Goal: Task Accomplishment & Management: Complete application form

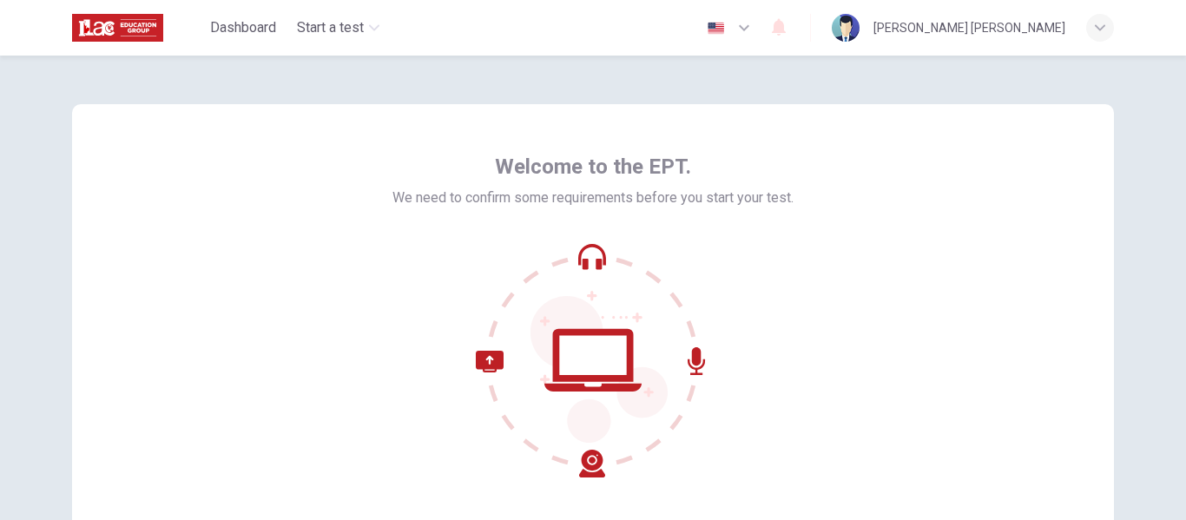
scroll to position [87, 0]
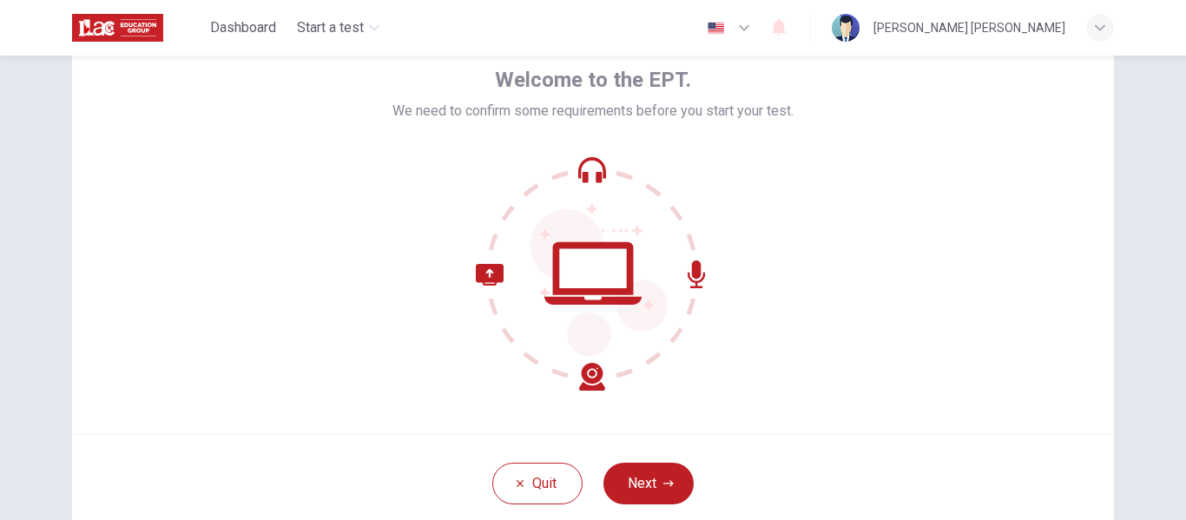
click at [655, 474] on button "Next" at bounding box center [649, 484] width 90 height 42
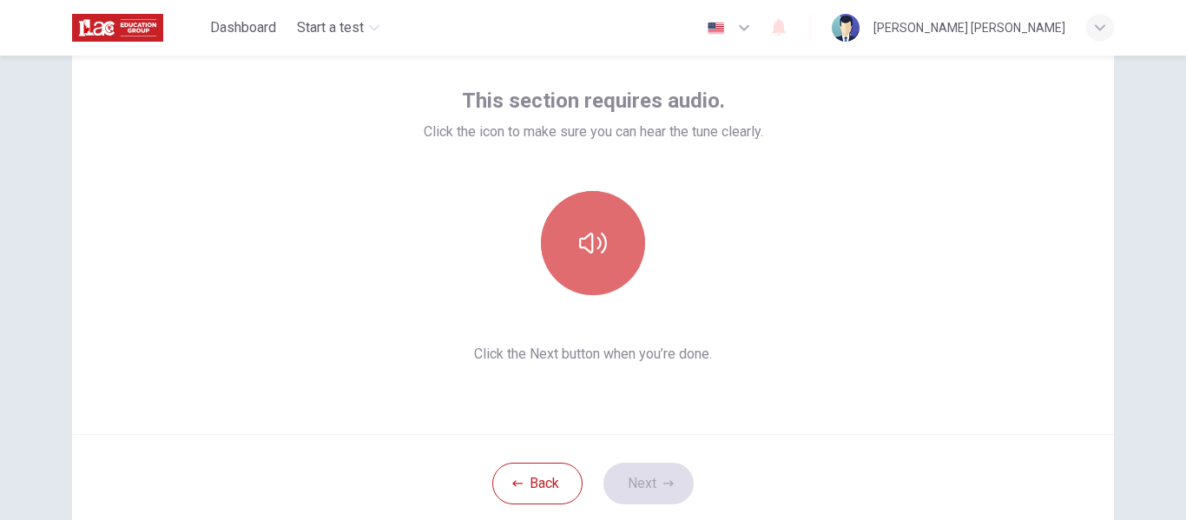
click at [621, 236] on button "button" at bounding box center [593, 243] width 104 height 104
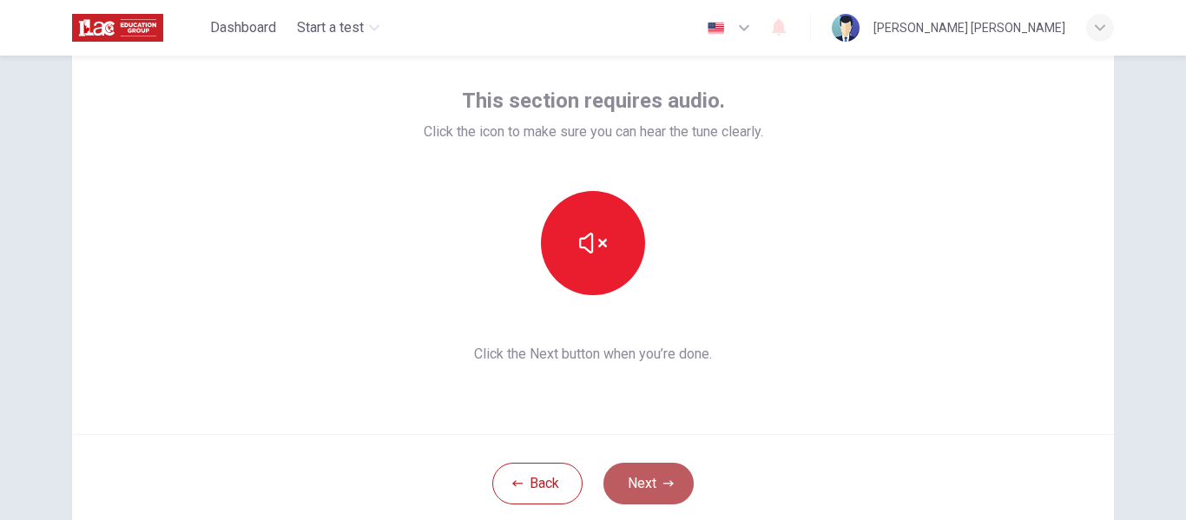
click at [657, 480] on button "Next" at bounding box center [649, 484] width 90 height 42
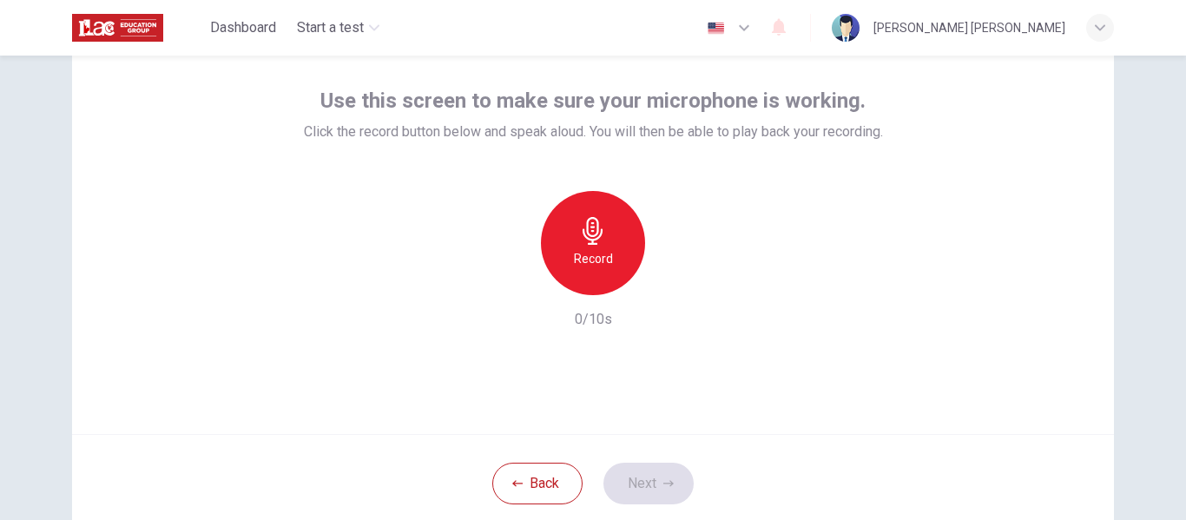
click at [599, 248] on div "Record" at bounding box center [593, 243] width 104 height 104
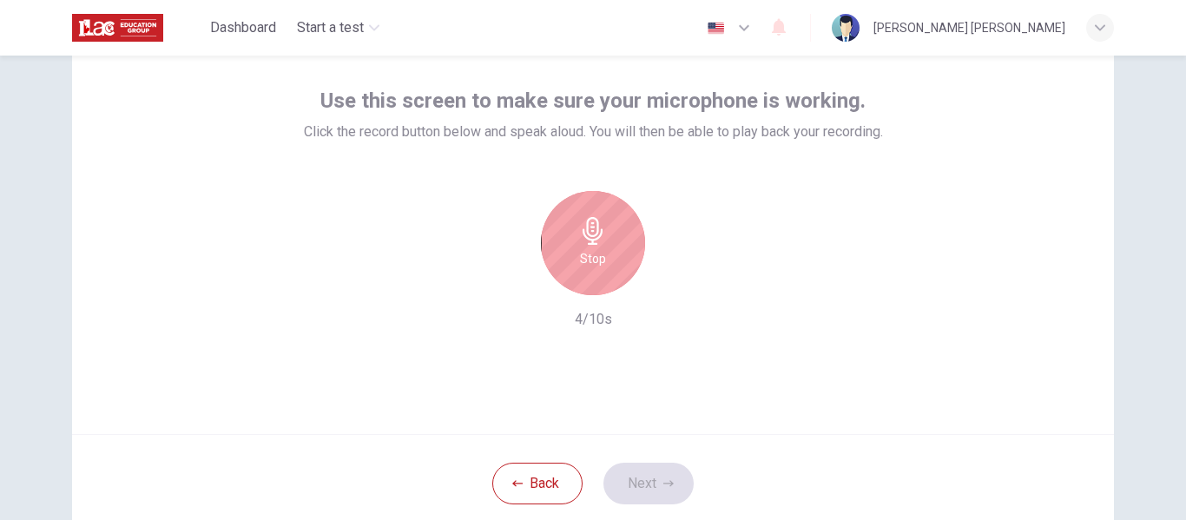
click at [616, 249] on div "Stop" at bounding box center [593, 243] width 104 height 104
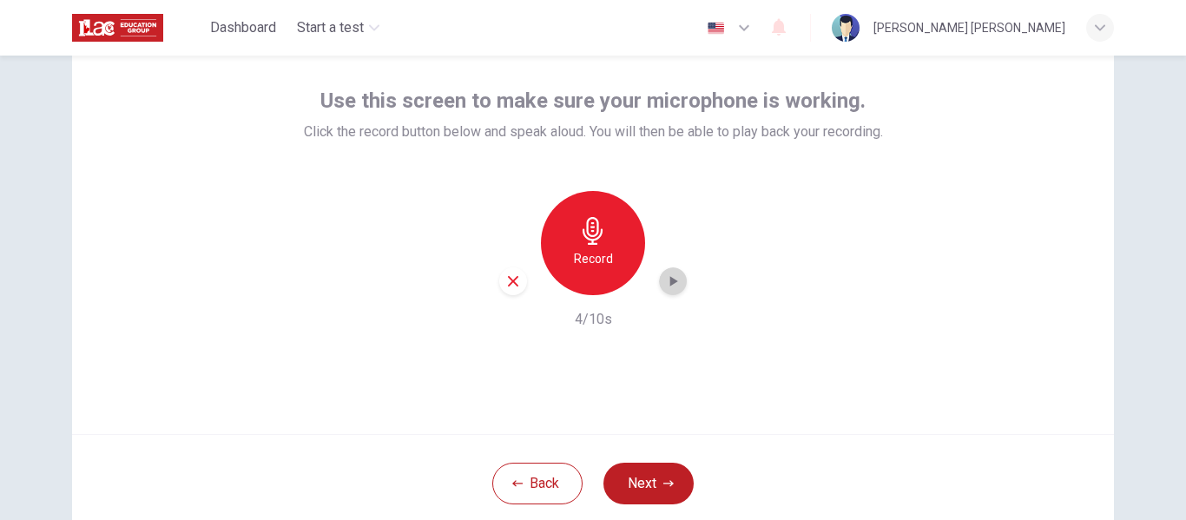
click at [671, 282] on icon "button" at bounding box center [675, 281] width 8 height 10
click at [671, 482] on button "Next" at bounding box center [649, 484] width 90 height 42
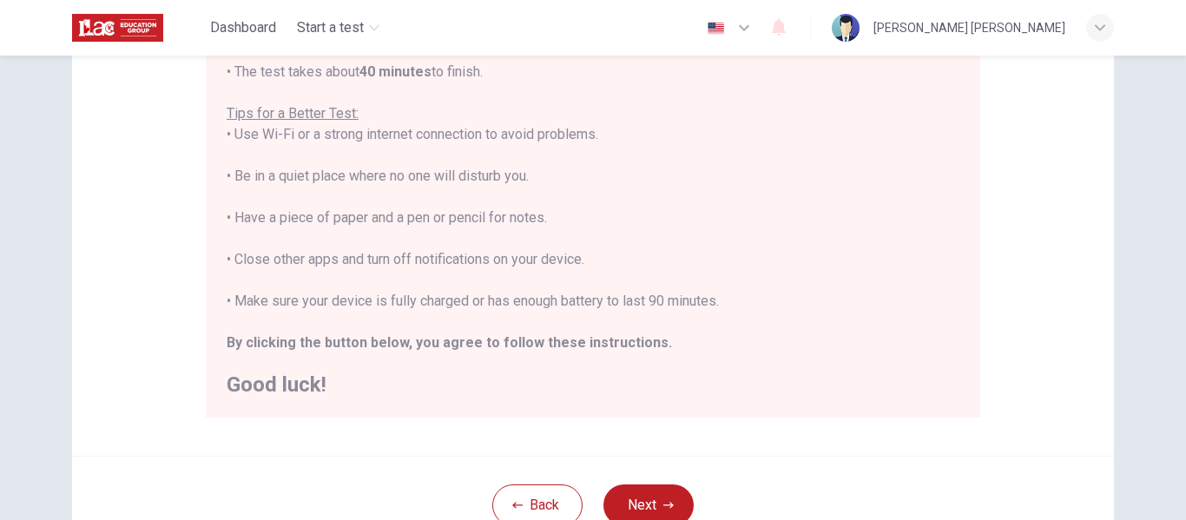
scroll to position [347, 0]
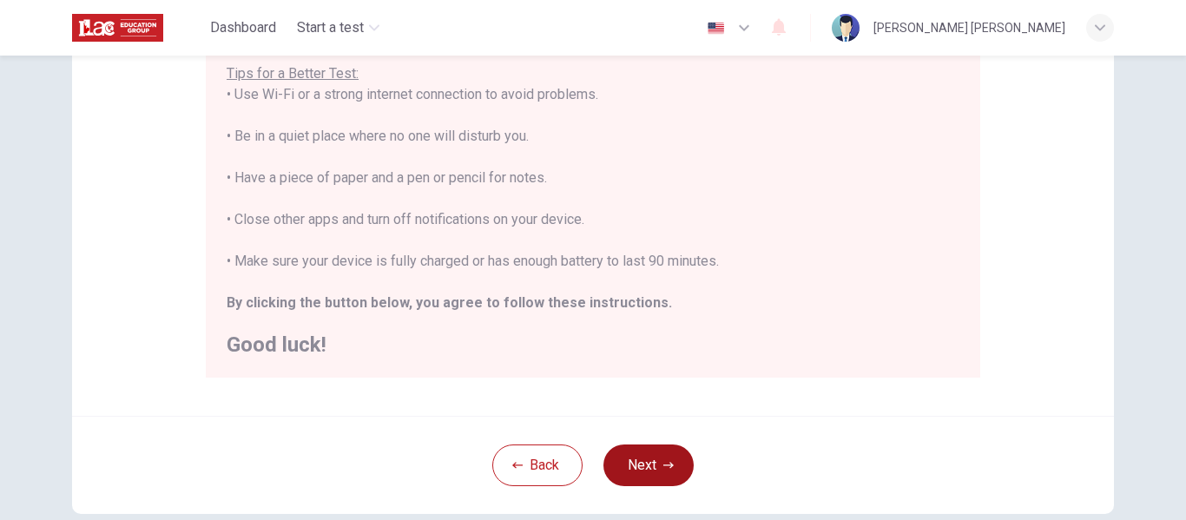
click at [677, 461] on button "Next" at bounding box center [649, 466] width 90 height 42
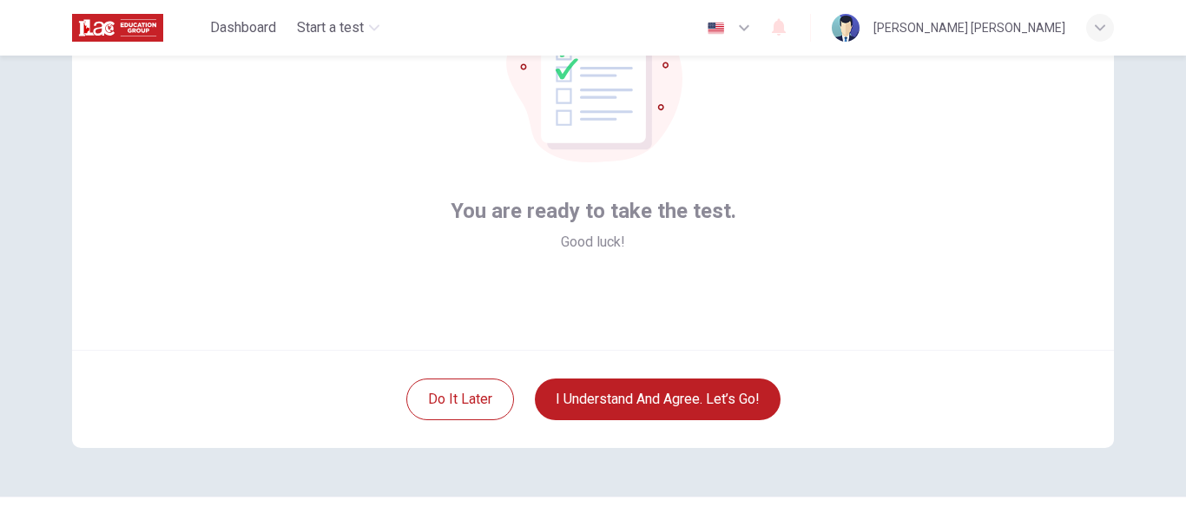
scroll to position [203, 0]
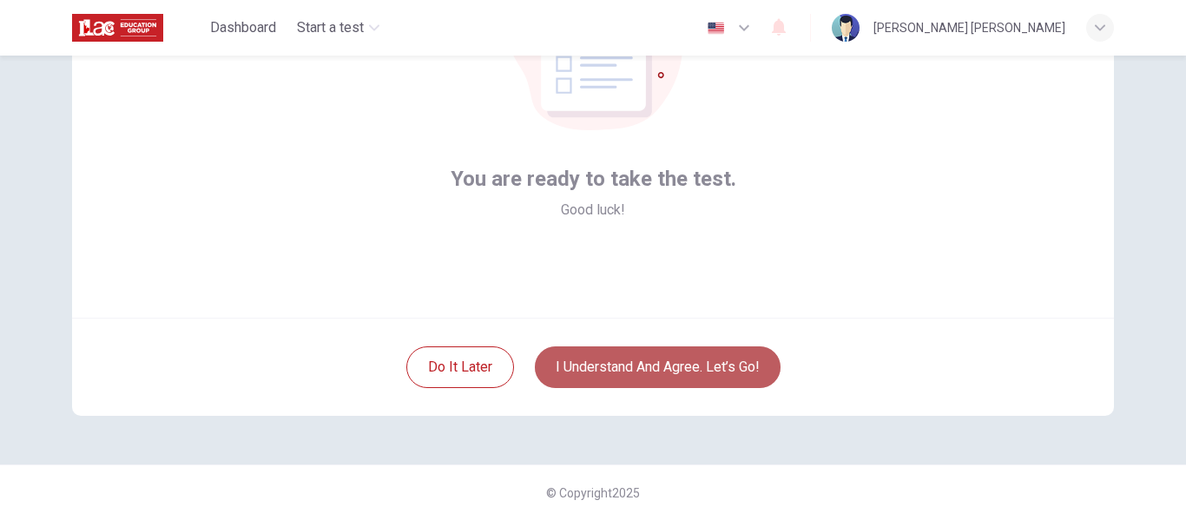
click at [700, 375] on button "I understand and agree. Let’s go!" at bounding box center [658, 368] width 246 height 42
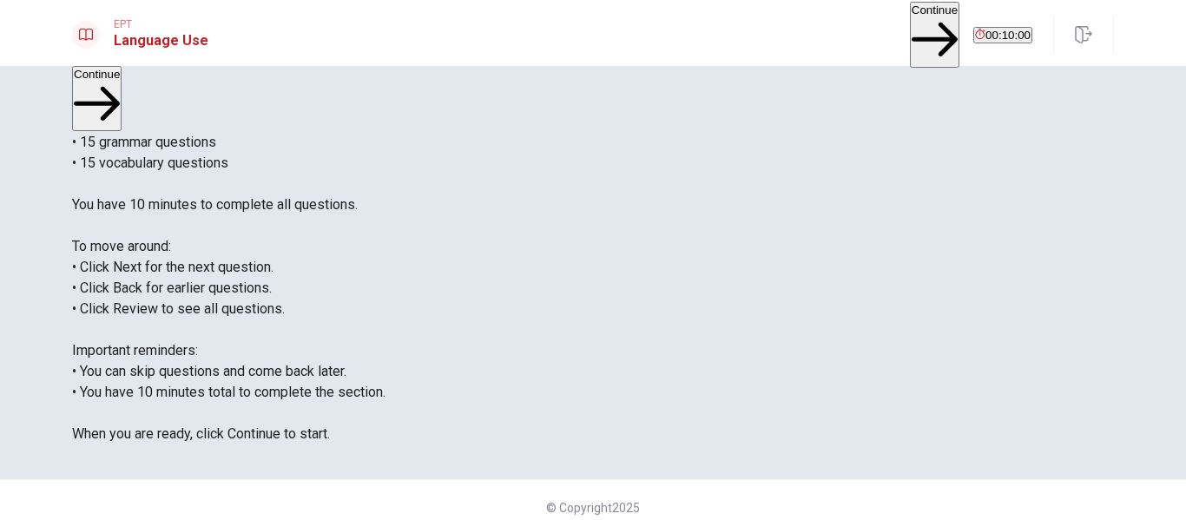
scroll to position [87, 0]
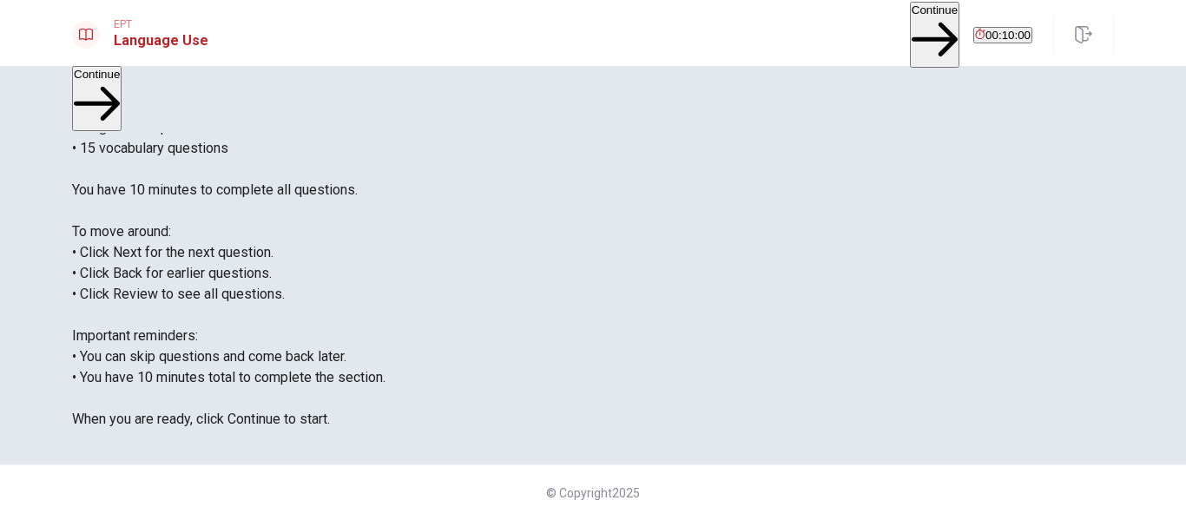
click at [910, 36] on button "Continue" at bounding box center [935, 34] width 50 height 65
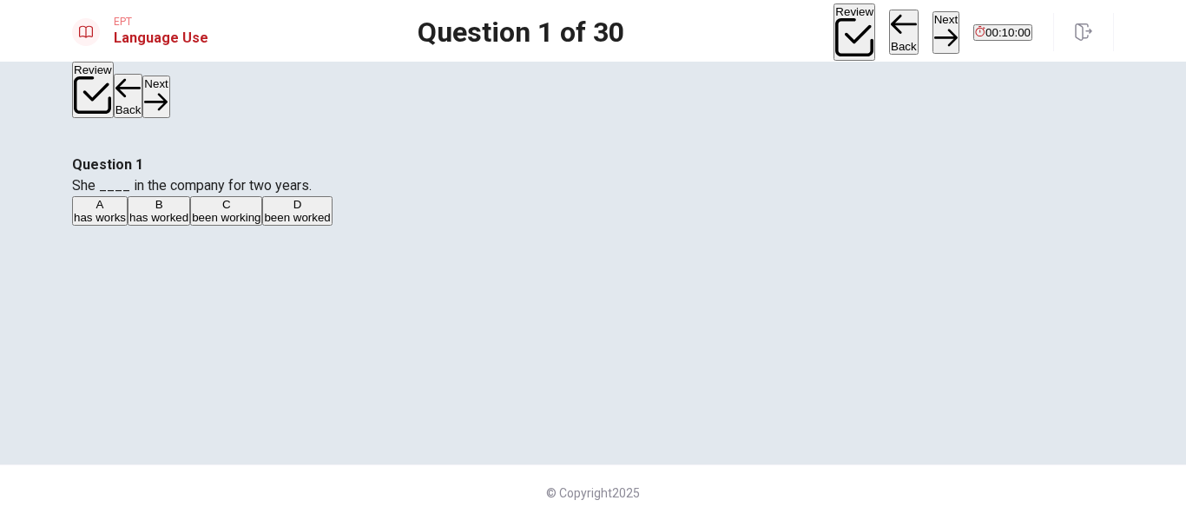
scroll to position [0, 0]
click at [188, 211] on div "B" at bounding box center [158, 204] width 59 height 13
click at [933, 31] on button "Next" at bounding box center [946, 32] width 27 height 43
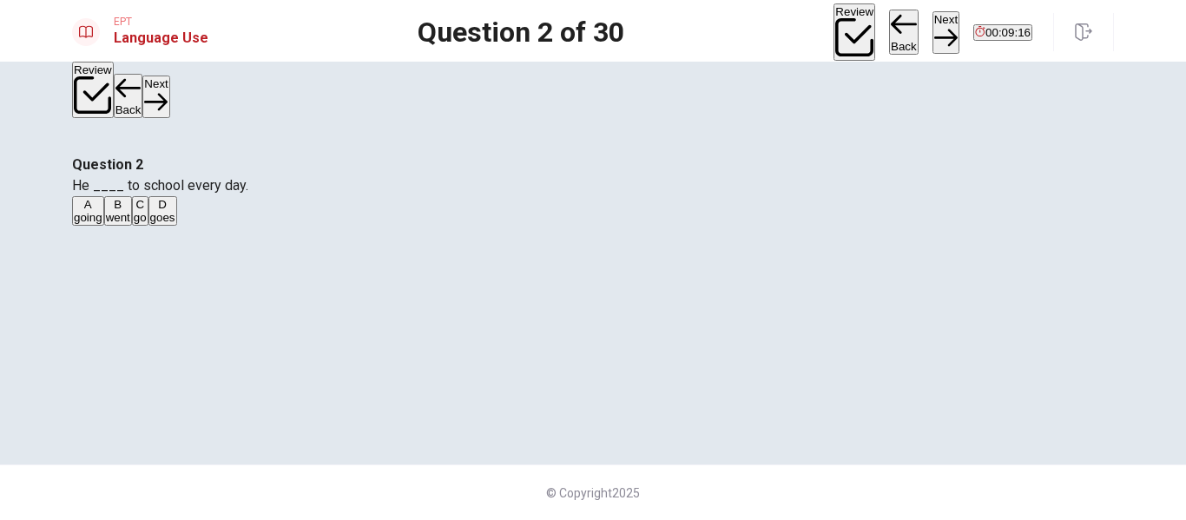
scroll to position [0, 0]
click at [175, 224] on span "goes" at bounding box center [162, 217] width 25 height 13
click at [933, 31] on button "Next" at bounding box center [946, 32] width 27 height 43
click at [138, 226] on button "C are" at bounding box center [128, 211] width 20 height 30
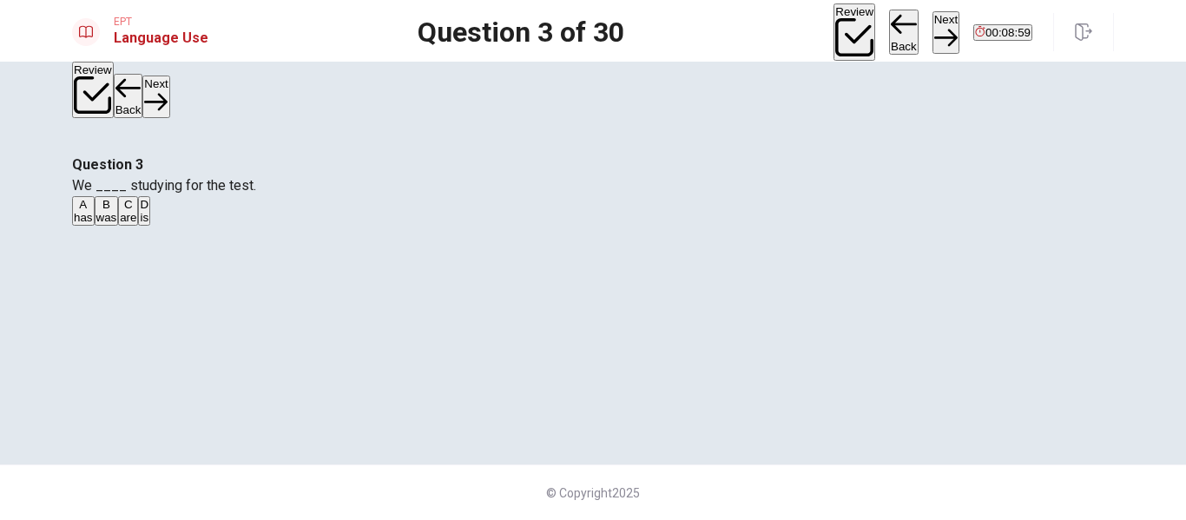
click at [933, 28] on button "Next" at bounding box center [946, 32] width 27 height 43
click at [111, 198] on div "A" at bounding box center [92, 204] width 37 height 13
click at [933, 23] on button "Next" at bounding box center [946, 32] width 27 height 43
click at [102, 198] on div "A" at bounding box center [88, 204] width 29 height 13
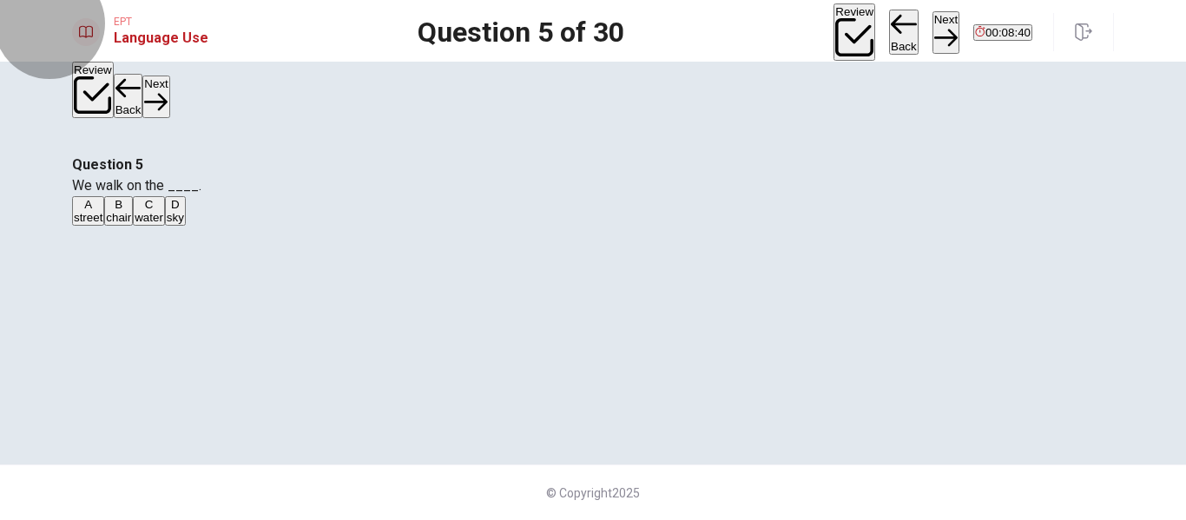
click at [933, 36] on button "Next" at bounding box center [946, 32] width 27 height 43
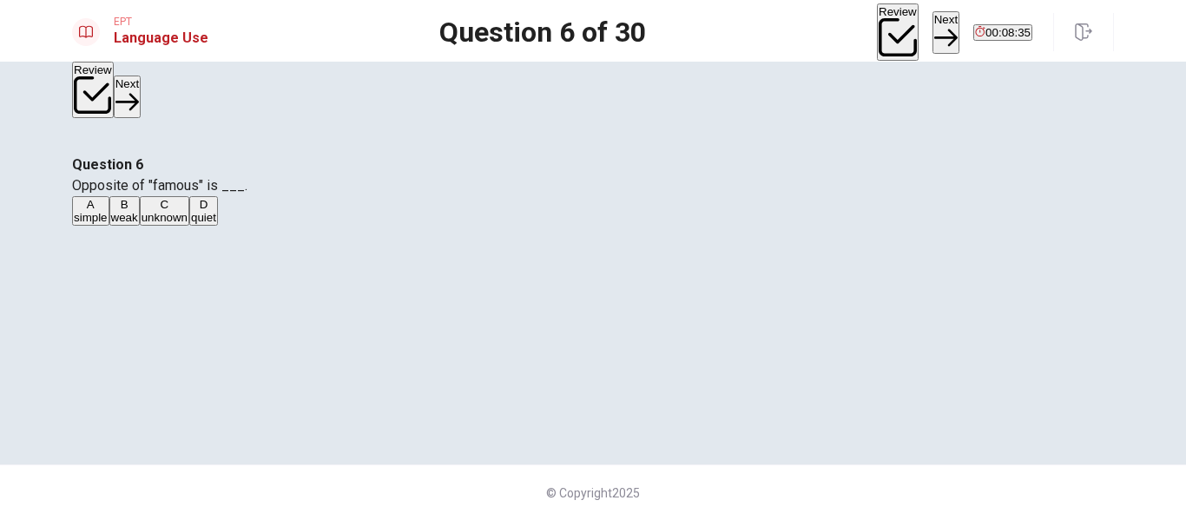
scroll to position [87, 0]
click at [188, 224] on span "unknown" at bounding box center [165, 217] width 46 height 13
click at [933, 39] on button "Next" at bounding box center [946, 32] width 27 height 43
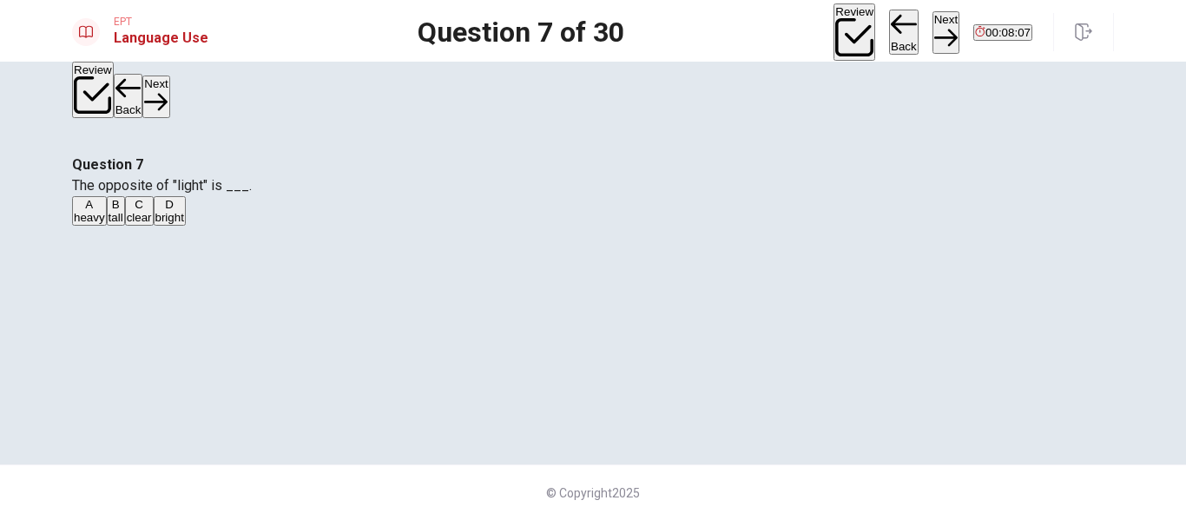
click at [105, 211] on span "heavy" at bounding box center [89, 217] width 31 height 13
click at [933, 34] on button "Next" at bounding box center [946, 32] width 27 height 43
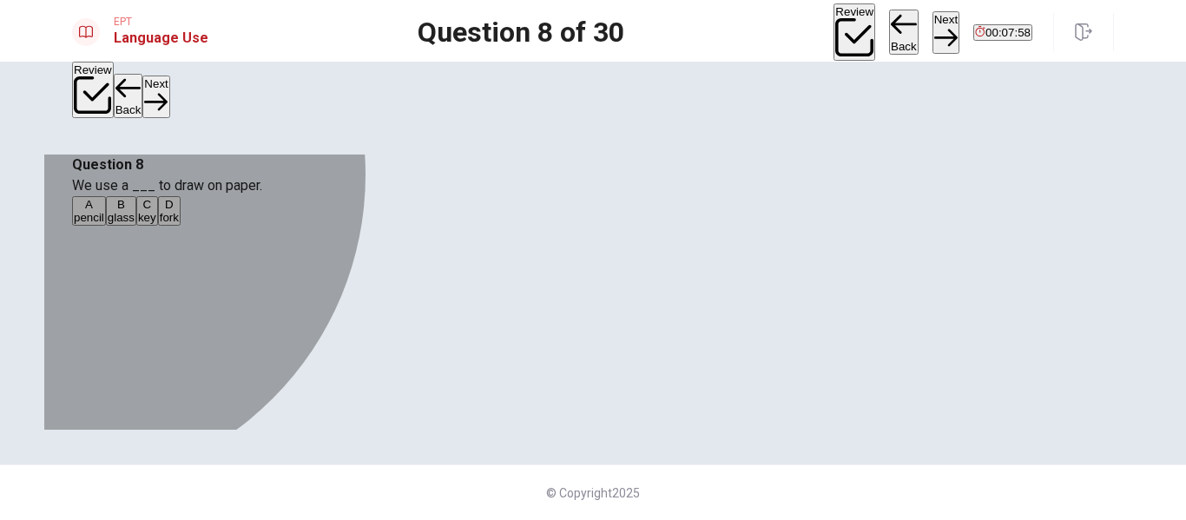
click at [106, 196] on button "A pencil" at bounding box center [89, 211] width 34 height 30
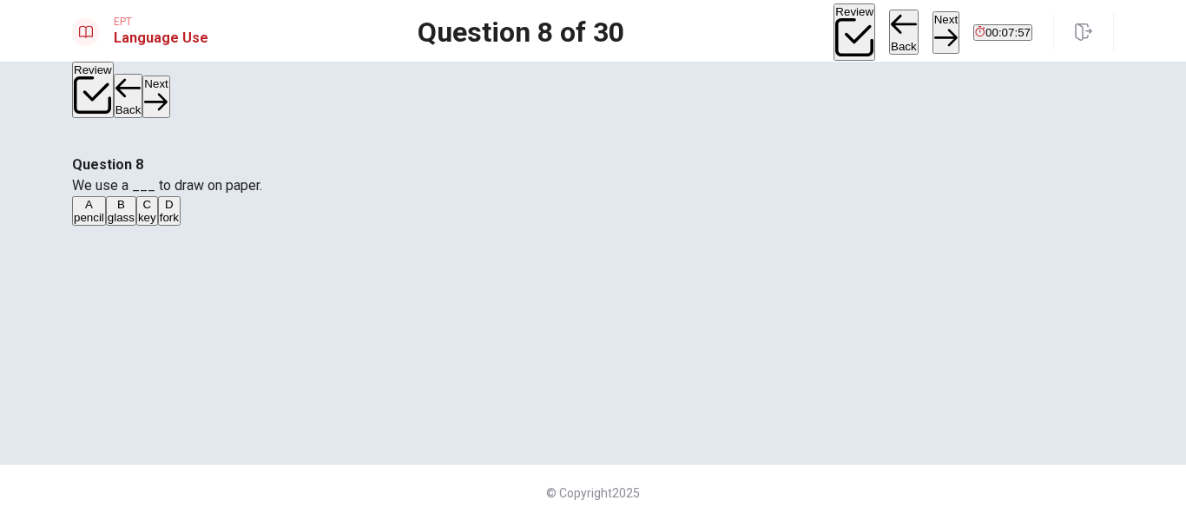
click at [933, 21] on button "Next" at bounding box center [946, 32] width 27 height 43
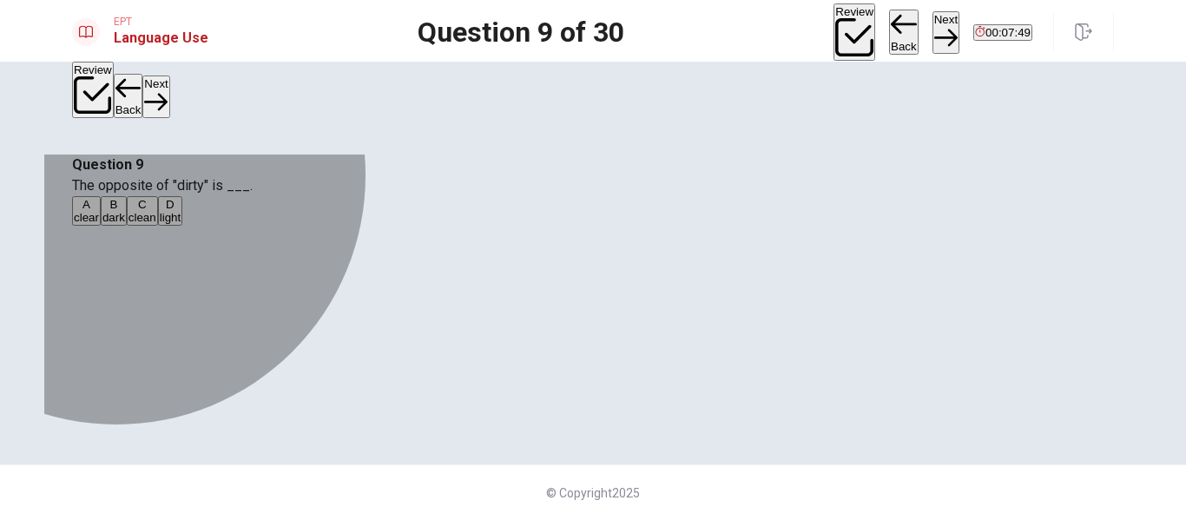
click at [156, 224] on span "clean" at bounding box center [143, 217] width 28 height 13
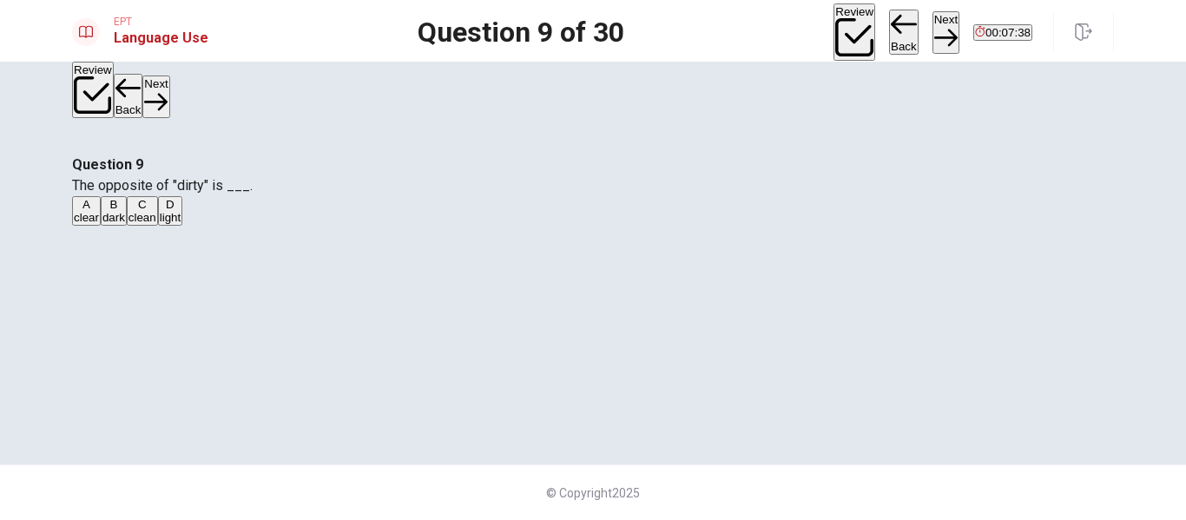
click at [933, 15] on button "Next" at bounding box center [946, 32] width 27 height 43
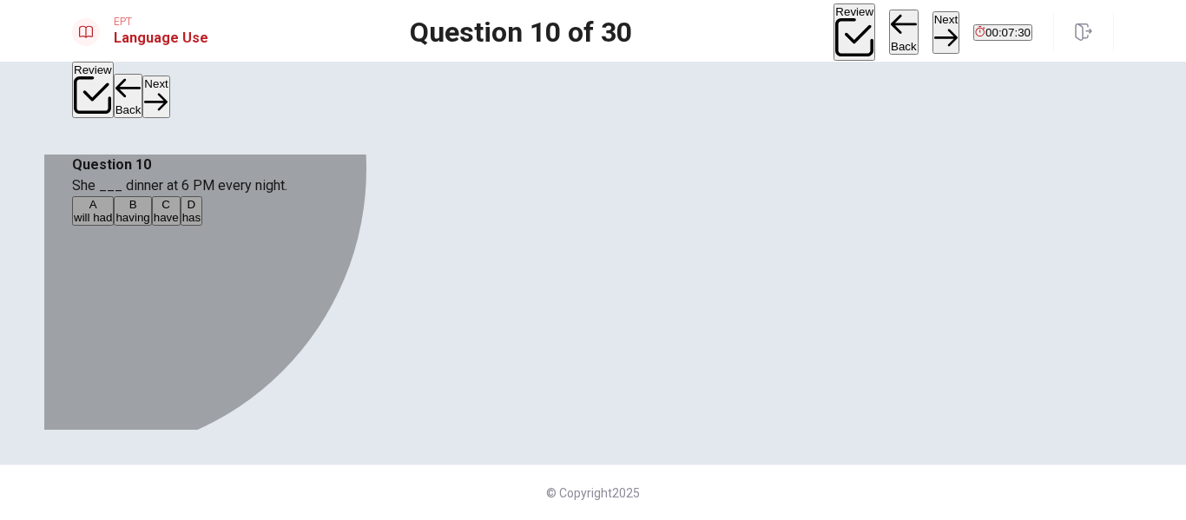
click at [203, 226] on button "D has" at bounding box center [192, 211] width 23 height 30
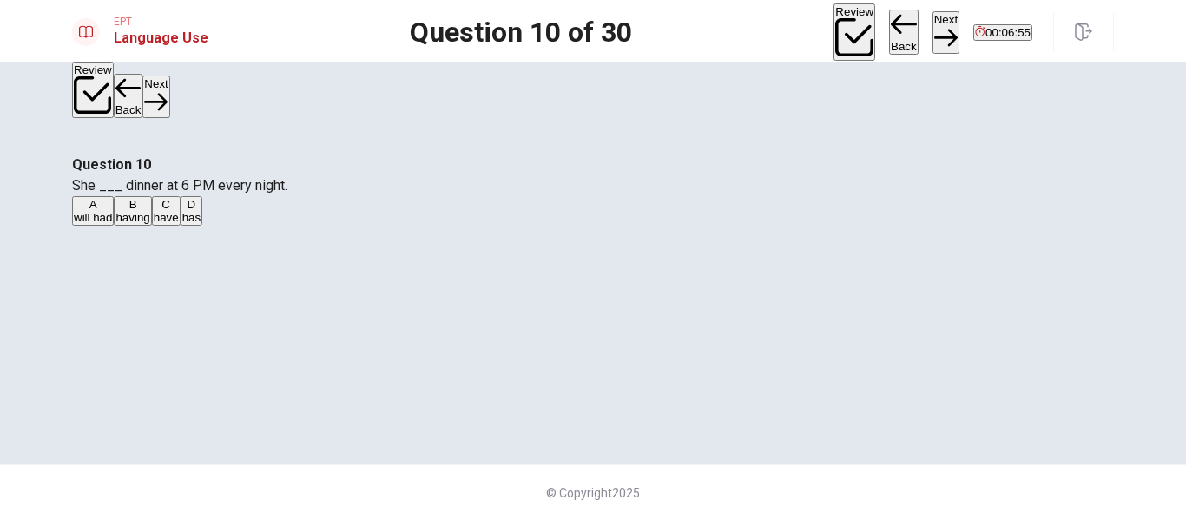
click at [933, 23] on button "Next" at bounding box center [946, 32] width 27 height 43
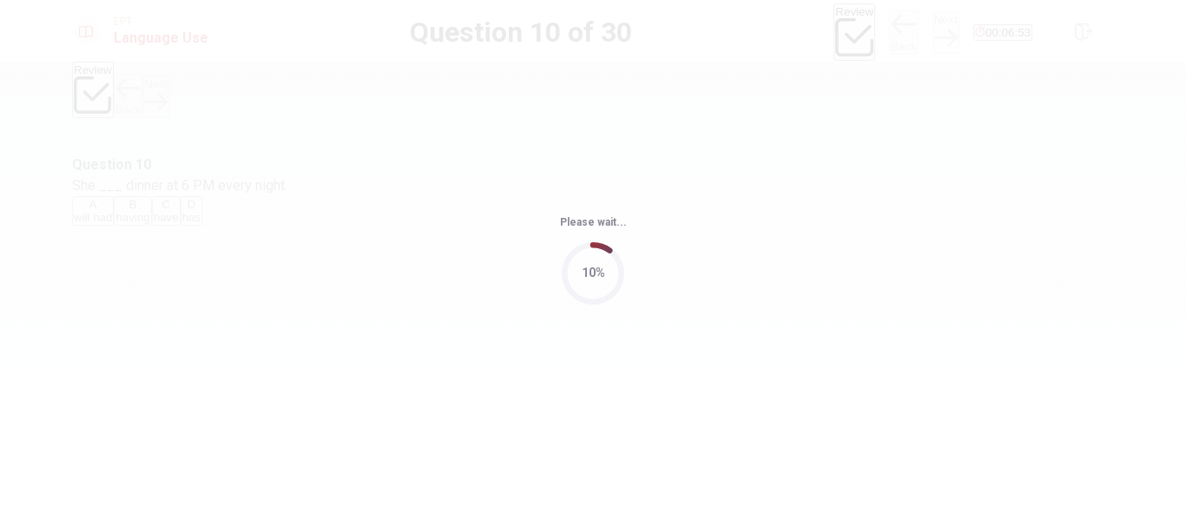
scroll to position [0, 0]
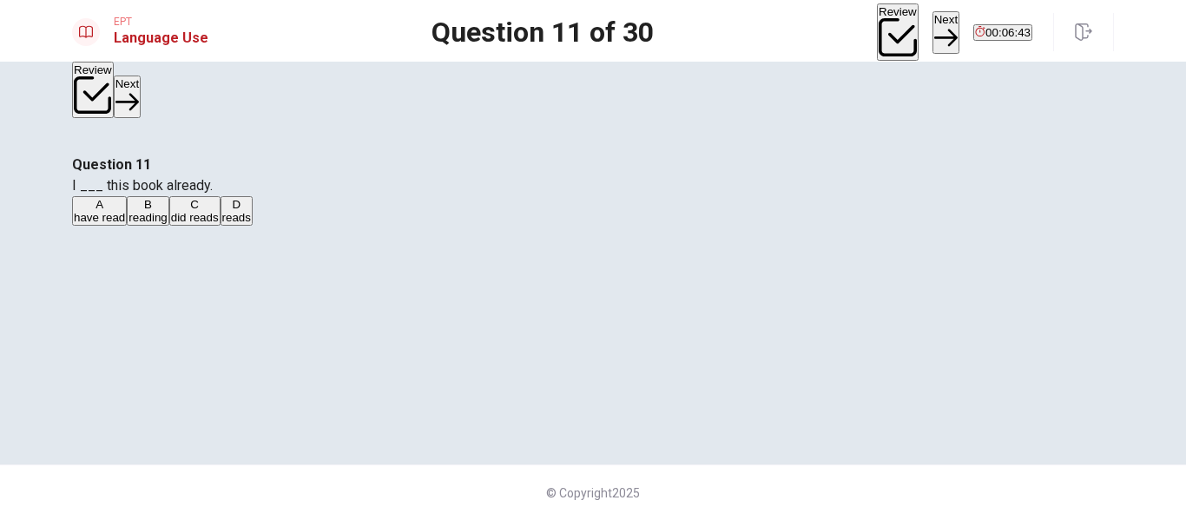
click at [125, 224] on span "have read" at bounding box center [99, 217] width 51 height 13
click at [933, 35] on button "Next" at bounding box center [946, 32] width 27 height 43
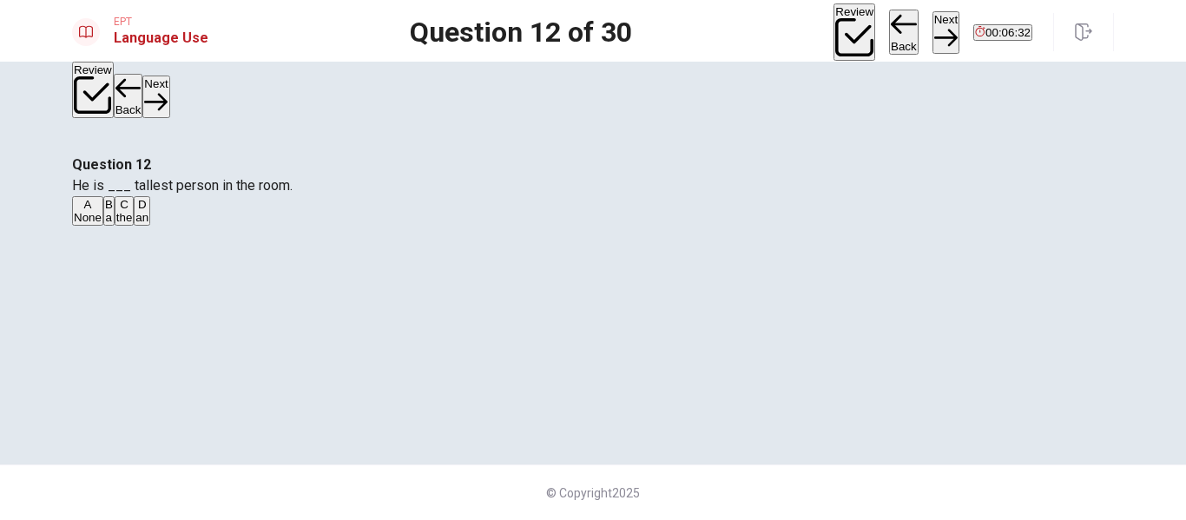
click at [133, 211] on div "C" at bounding box center [124, 204] width 17 height 13
click at [933, 38] on button "Next" at bounding box center [946, 32] width 27 height 43
click at [169, 224] on span "didn’t go" at bounding box center [147, 217] width 43 height 13
click at [933, 37] on button "Next" at bounding box center [946, 32] width 27 height 43
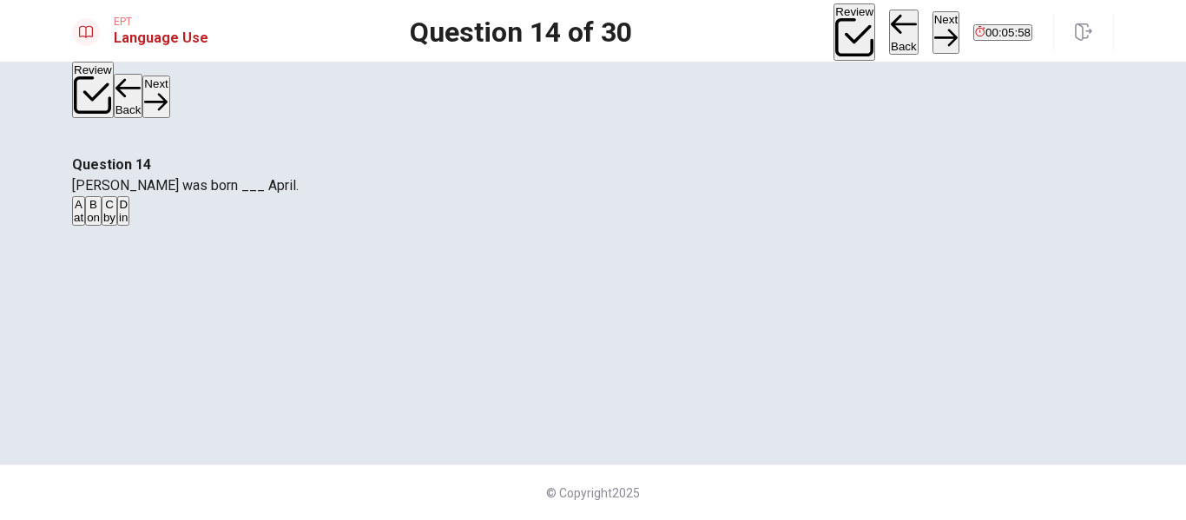
drag, startPoint x: 454, startPoint y: 247, endPoint x: 465, endPoint y: 254, distance: 12.5
click at [100, 211] on div "B" at bounding box center [93, 204] width 13 height 13
click at [933, 39] on button "Next" at bounding box center [946, 32] width 27 height 43
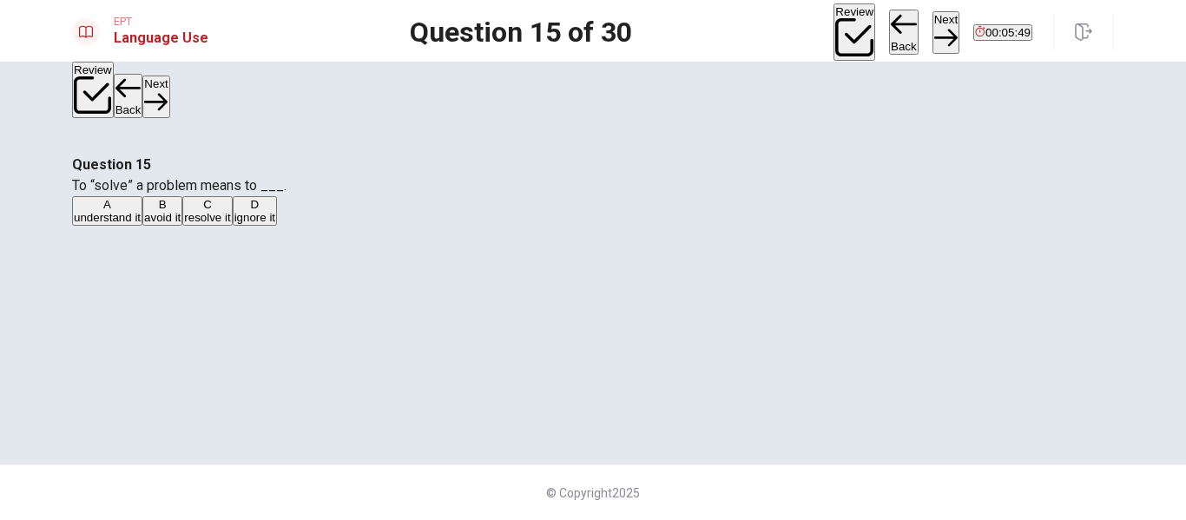
click at [232, 226] on button "C resolve it" at bounding box center [207, 211] width 50 height 30
click at [889, 28] on button "Back" at bounding box center [904, 32] width 30 height 45
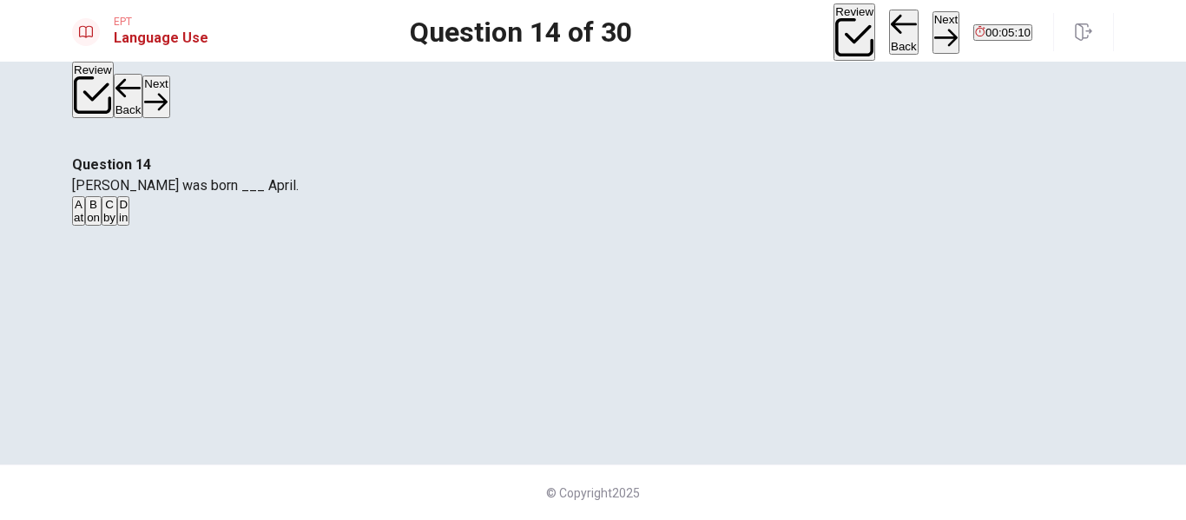
click at [933, 21] on button "Next" at bounding box center [946, 32] width 27 height 43
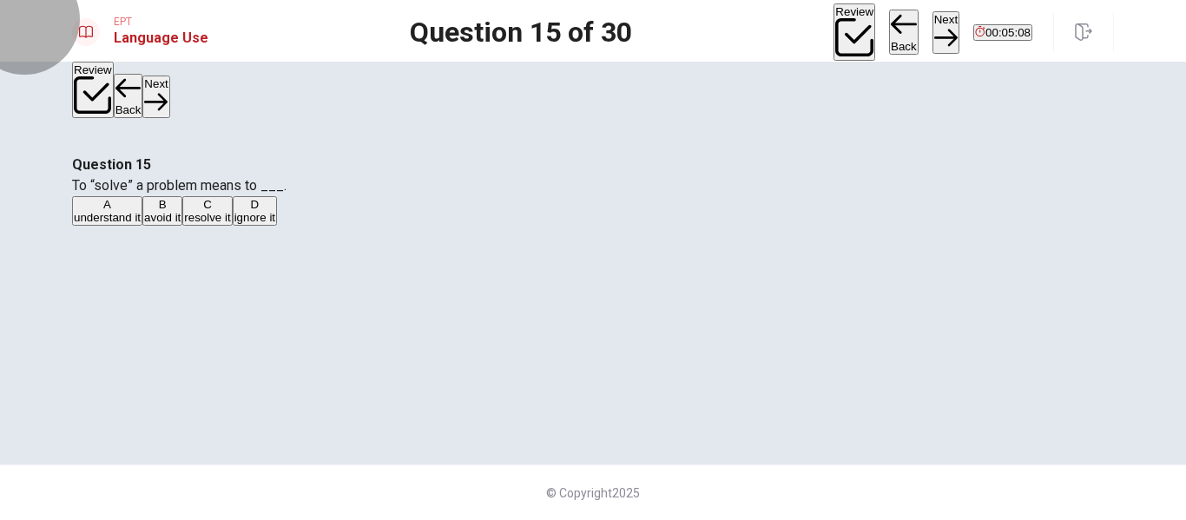
click at [933, 31] on button "Next" at bounding box center [946, 32] width 27 height 43
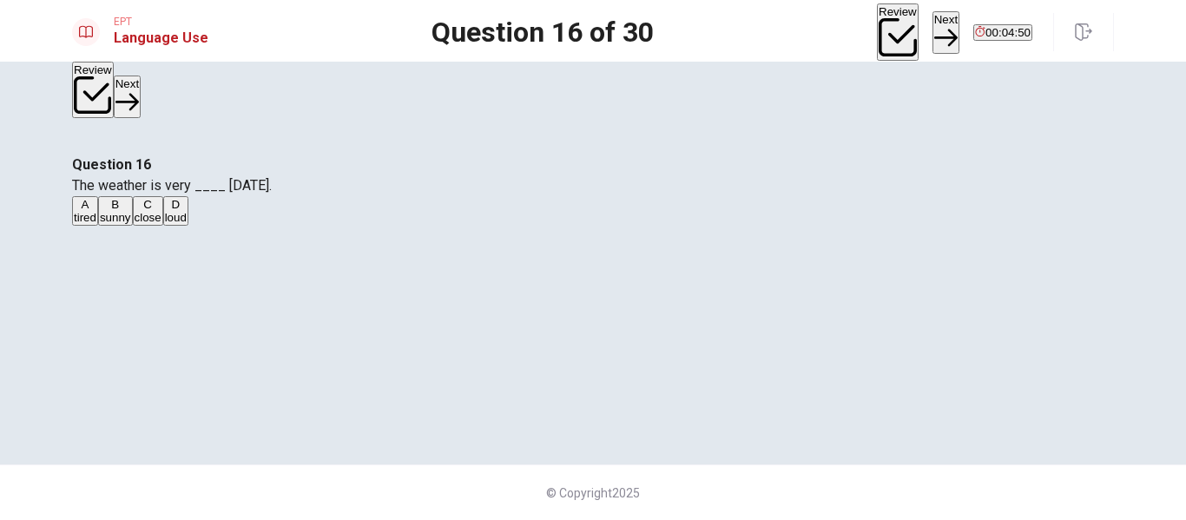
click at [131, 224] on span "sunny" at bounding box center [115, 217] width 31 height 13
click at [933, 18] on button "Next" at bounding box center [946, 32] width 27 height 43
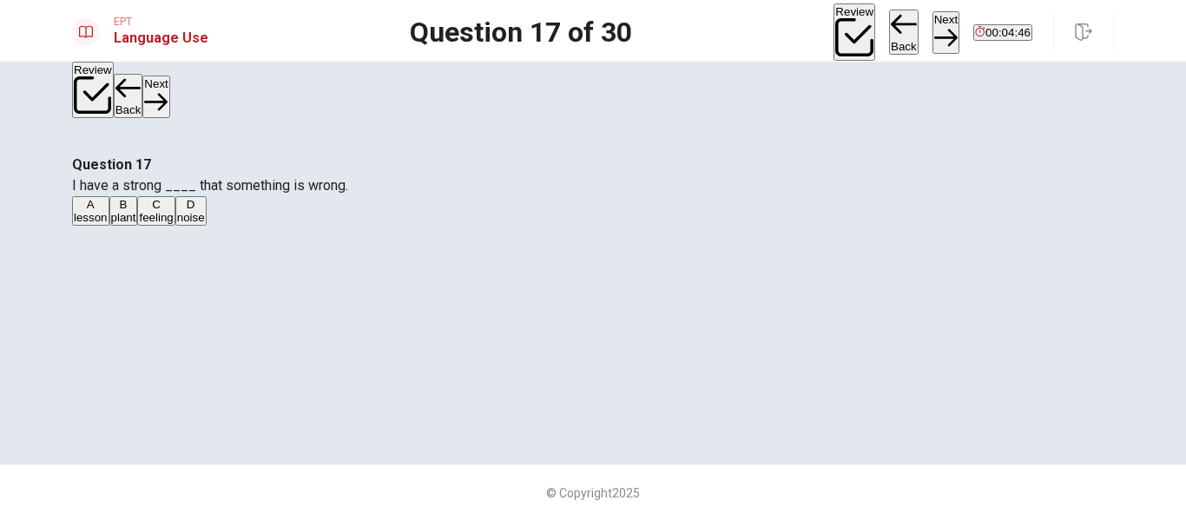
click at [889, 30] on button "Back" at bounding box center [904, 32] width 30 height 45
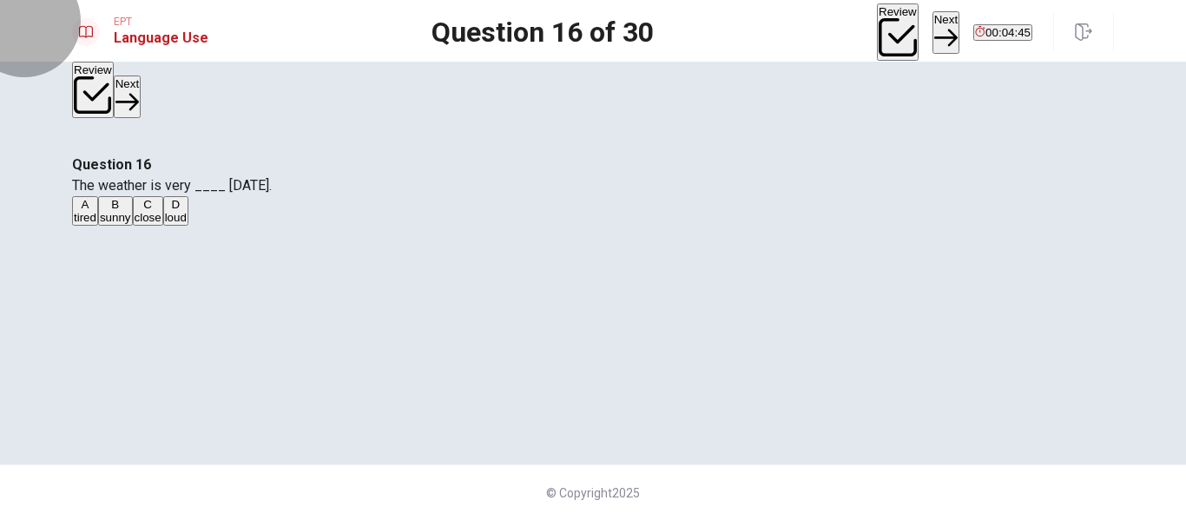
click at [933, 33] on button "Next" at bounding box center [946, 32] width 27 height 43
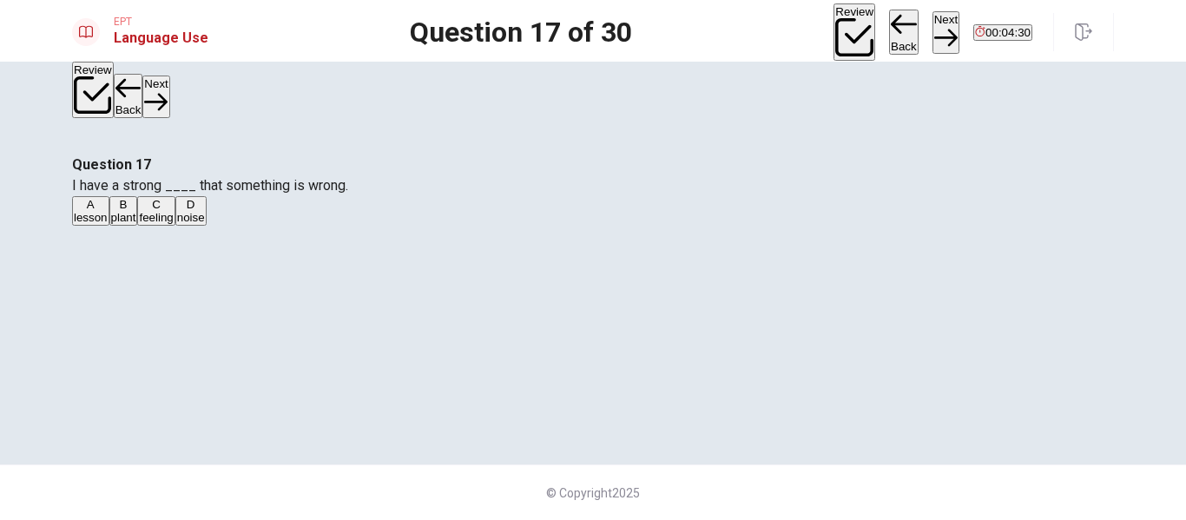
click at [173, 224] on span "feeling" at bounding box center [156, 217] width 34 height 13
click at [935, 26] on icon "button" at bounding box center [946, 37] width 23 height 23
click at [129, 224] on span "sad" at bounding box center [118, 217] width 19 height 13
click at [933, 33] on button "Next" at bounding box center [946, 32] width 27 height 43
click at [124, 196] on button "A intelligent" at bounding box center [98, 211] width 52 height 30
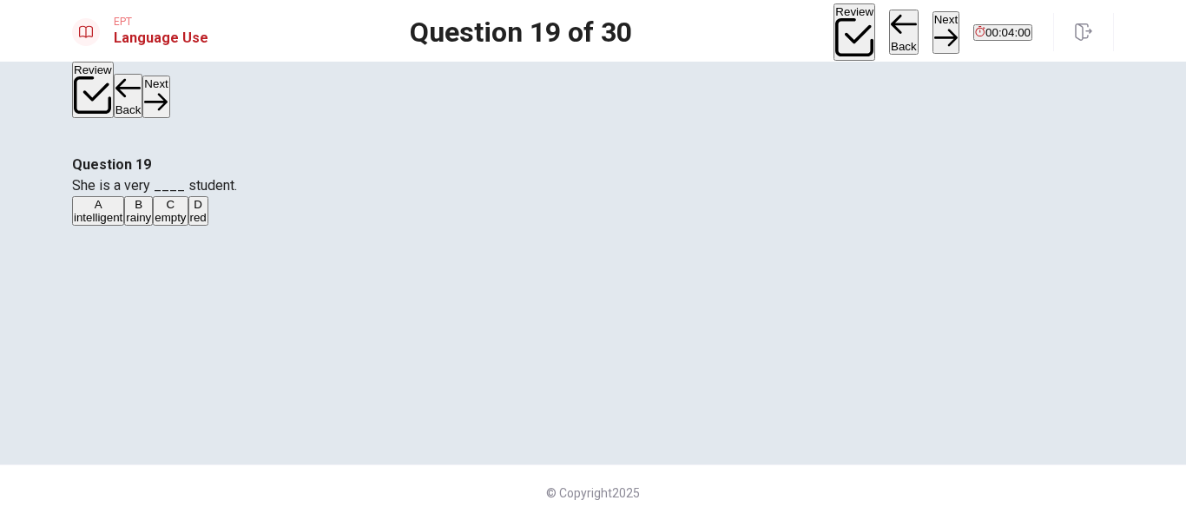
click at [933, 36] on button "Next" at bounding box center [946, 32] width 27 height 43
click at [167, 211] on div "D" at bounding box center [159, 204] width 15 height 13
click at [933, 32] on button "Next" at bounding box center [946, 32] width 27 height 43
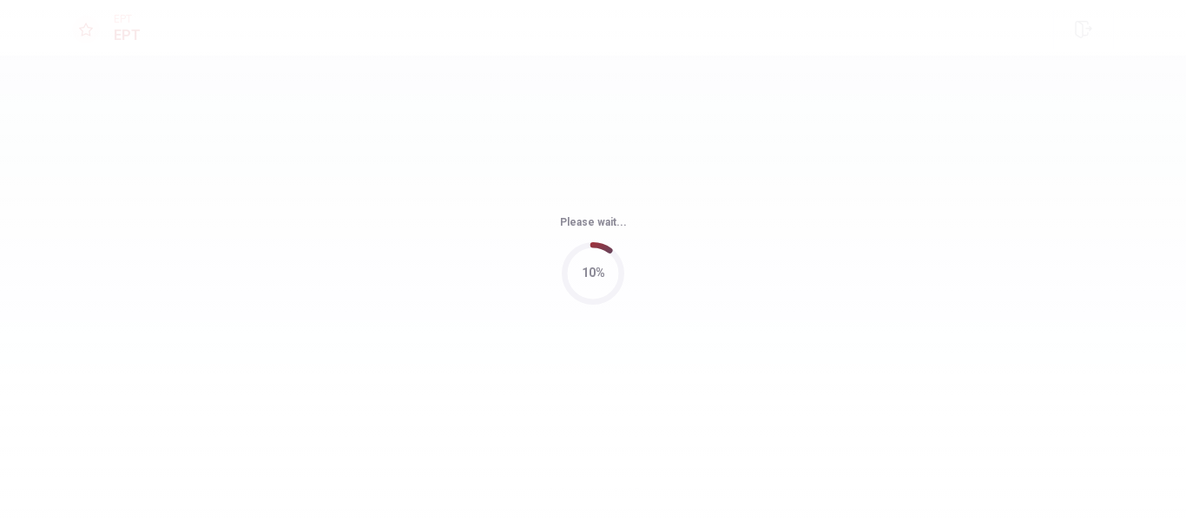
scroll to position [0, 0]
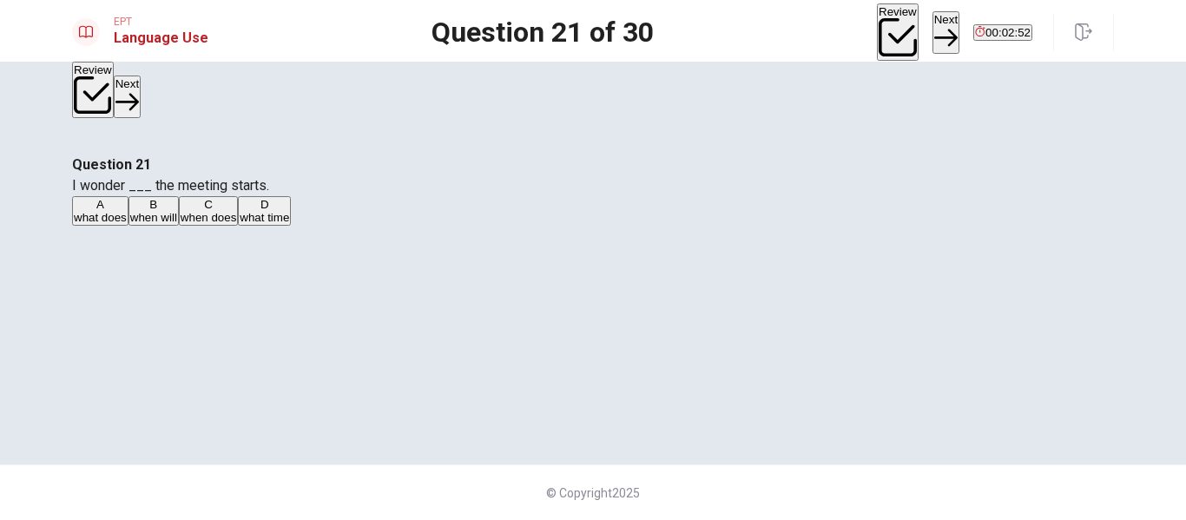
click at [289, 211] on div "D" at bounding box center [265, 204] width 50 height 13
click at [933, 35] on button "Next" at bounding box center [946, 32] width 27 height 43
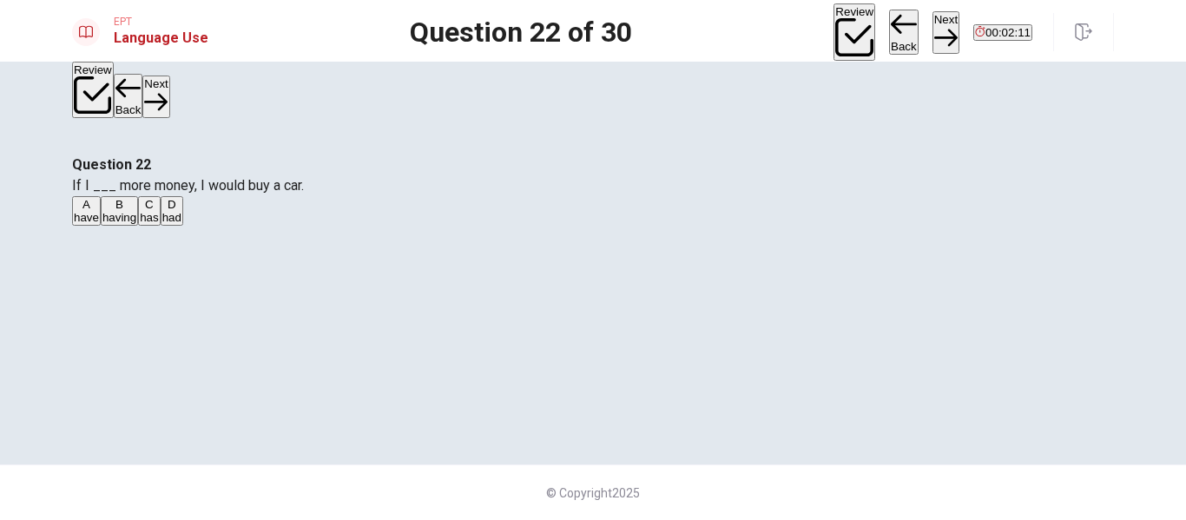
click at [182, 211] on div "D" at bounding box center [171, 204] width 19 height 13
click at [101, 226] on button "A have" at bounding box center [86, 211] width 29 height 30
click at [933, 34] on button "Next" at bounding box center [946, 32] width 27 height 43
click at [99, 224] on span "were" at bounding box center [86, 217] width 25 height 13
click at [933, 30] on button "Next" at bounding box center [946, 32] width 27 height 43
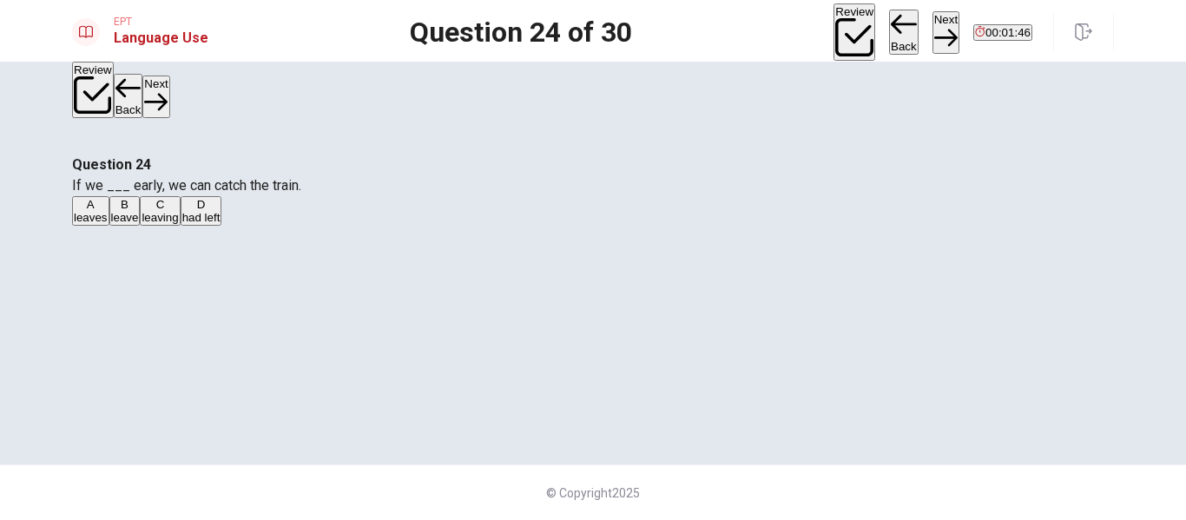
click at [141, 226] on button "B leave" at bounding box center [124, 211] width 31 height 30
click at [933, 30] on button "Next" at bounding box center [946, 32] width 27 height 43
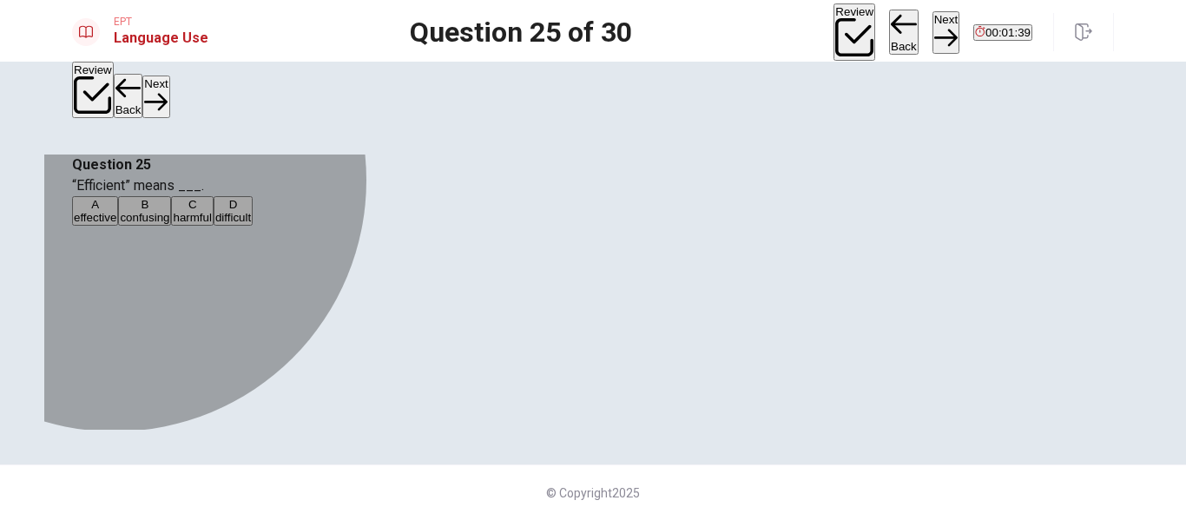
click at [116, 224] on span "effective" at bounding box center [95, 217] width 43 height 13
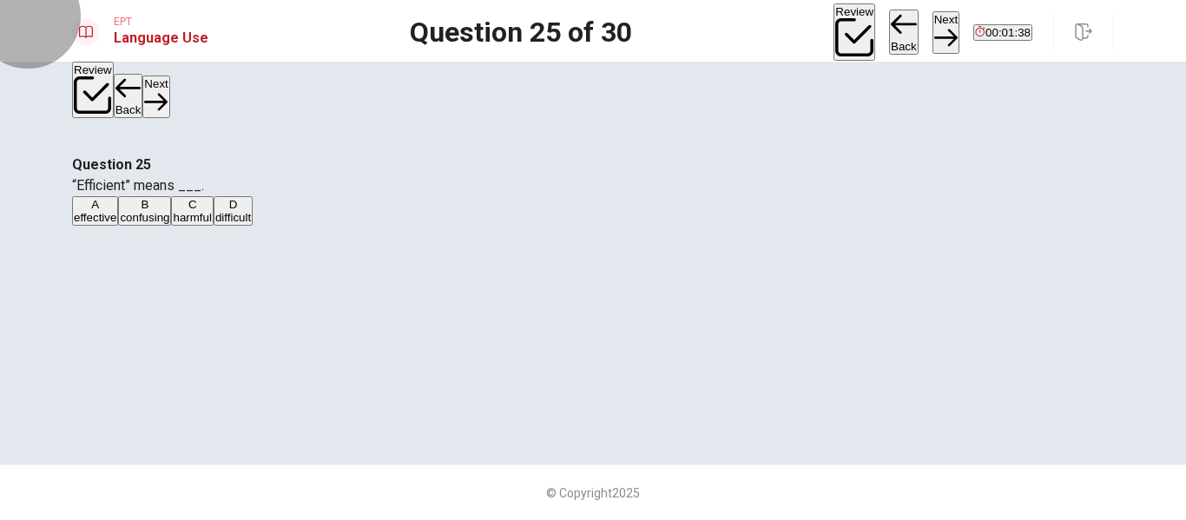
click at [933, 29] on button "Next" at bounding box center [946, 32] width 27 height 43
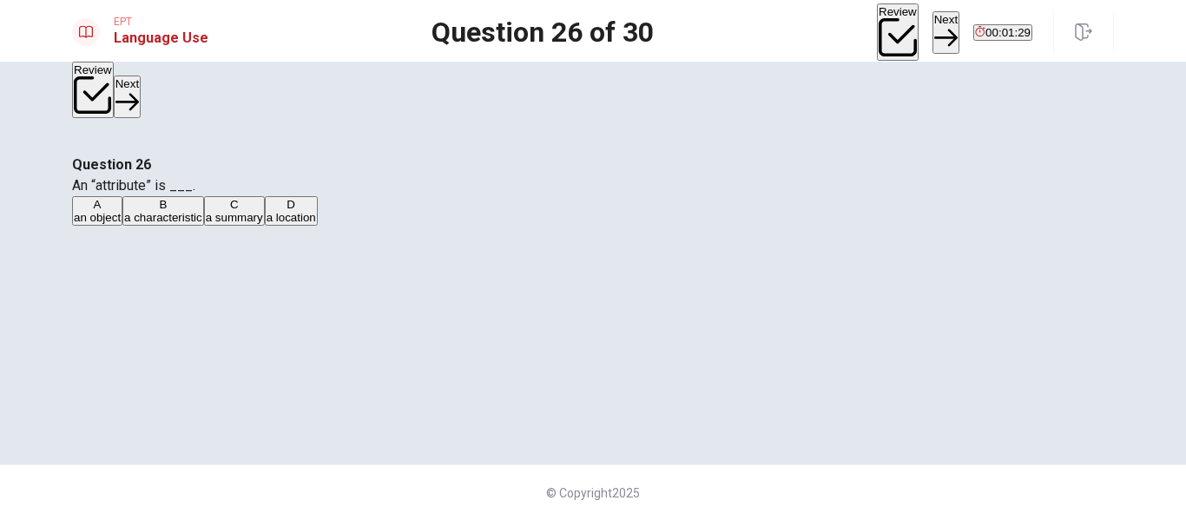
click at [204, 226] on button "B a characteristic" at bounding box center [163, 211] width 82 height 30
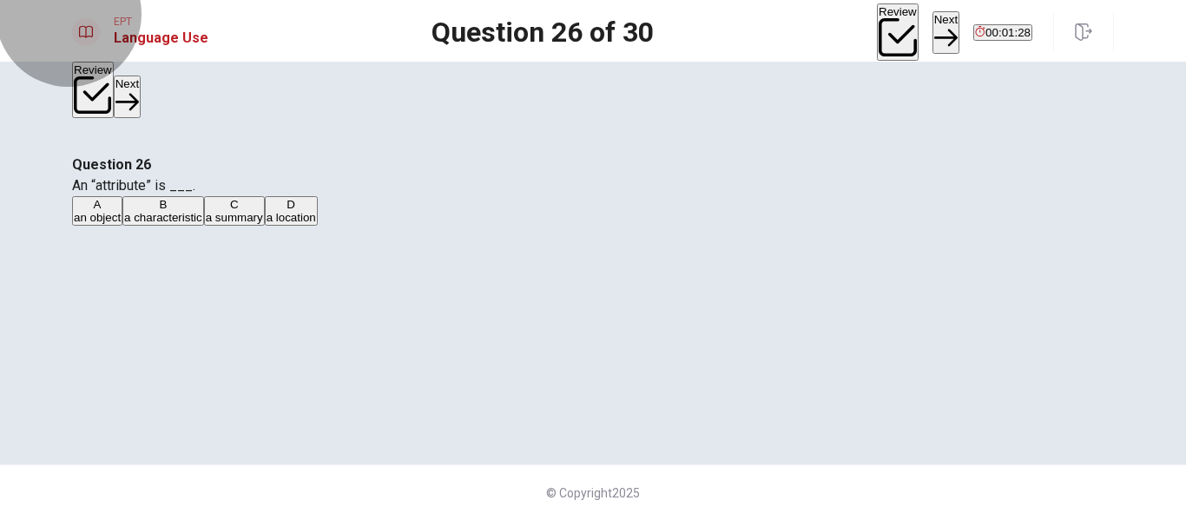
click at [933, 26] on button "Next" at bounding box center [946, 32] width 27 height 43
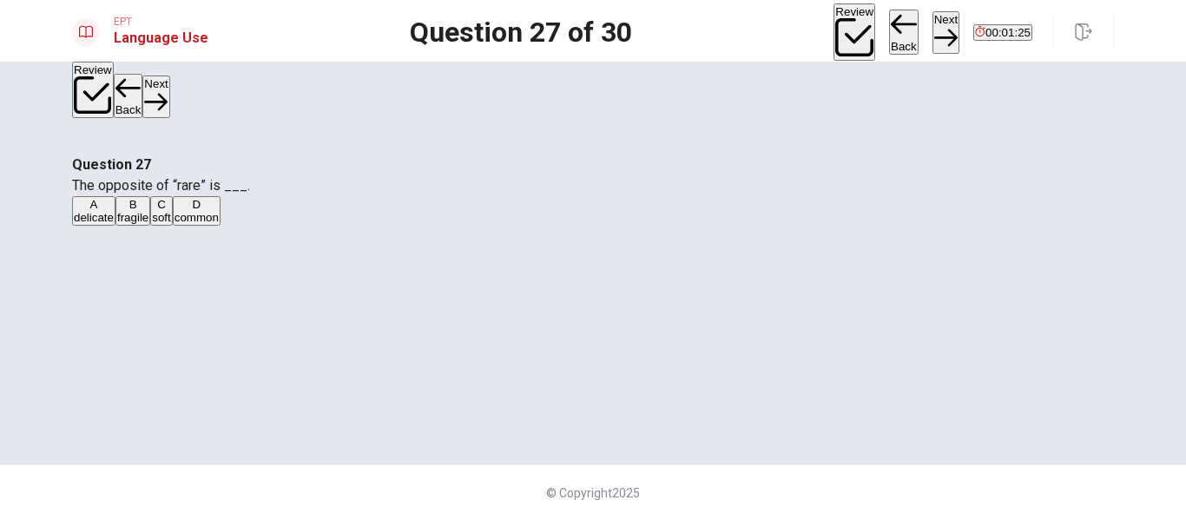
click at [221, 226] on button "D common" at bounding box center [197, 211] width 48 height 30
click at [906, 48] on div "Review Back Next 00:01:24" at bounding box center [974, 31] width 281 height 57
click at [933, 38] on button "Next" at bounding box center [946, 32] width 27 height 43
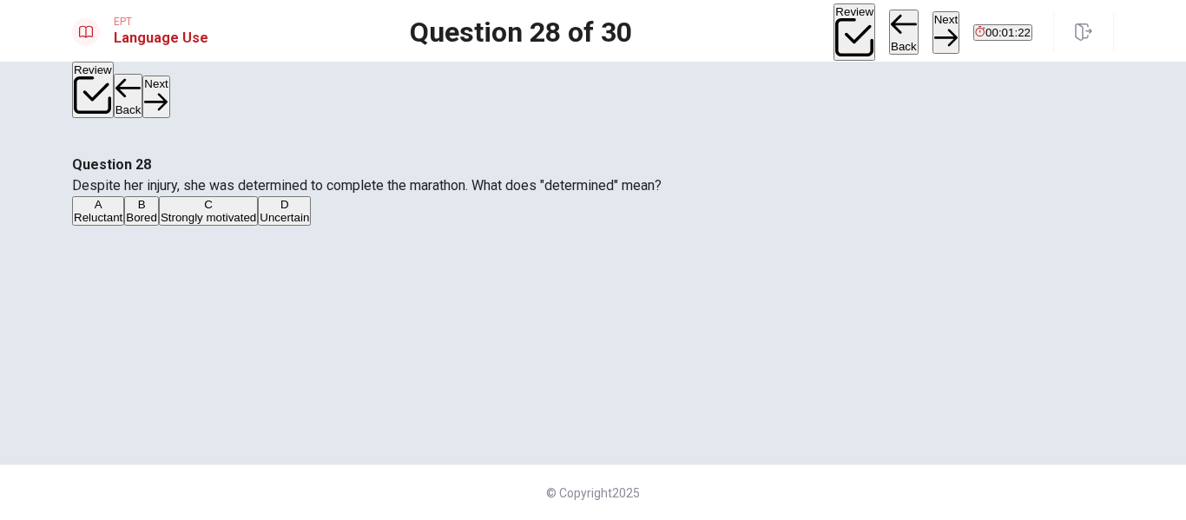
scroll to position [87, 0]
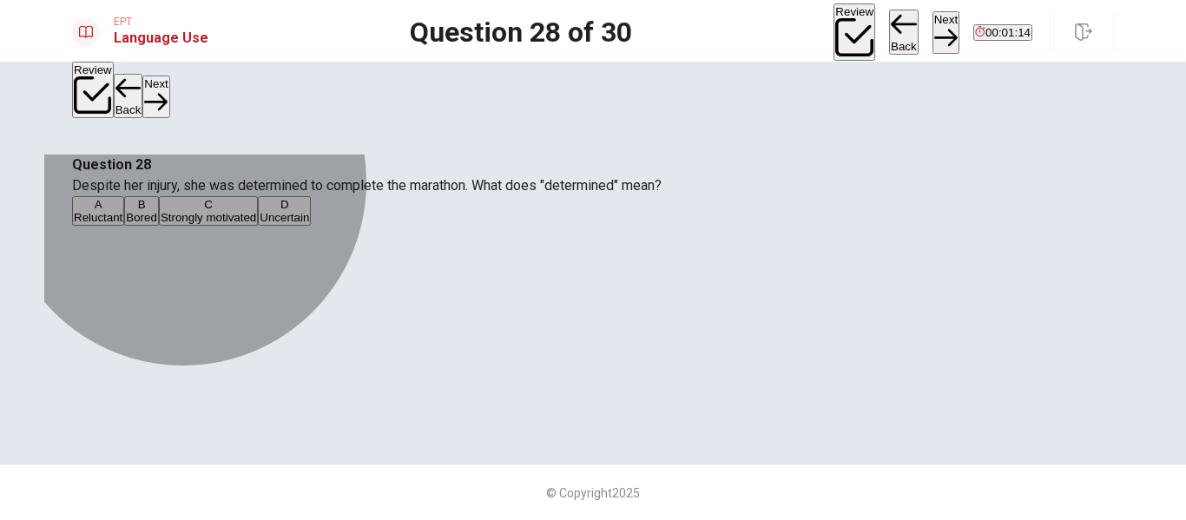
click at [256, 224] on span "Strongly motivated" at bounding box center [209, 217] width 96 height 13
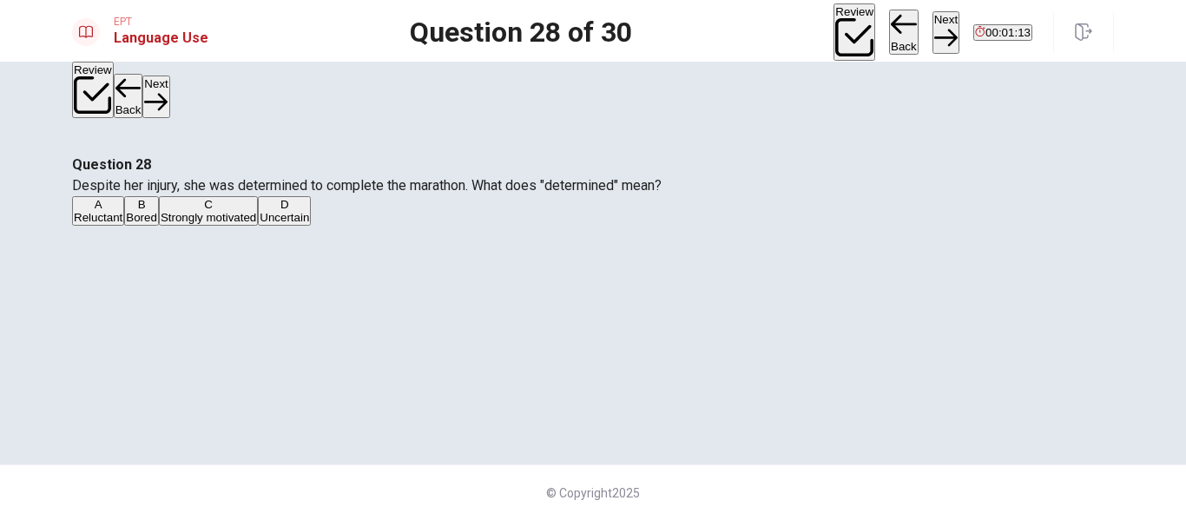
click at [933, 33] on button "Next" at bounding box center [946, 32] width 27 height 43
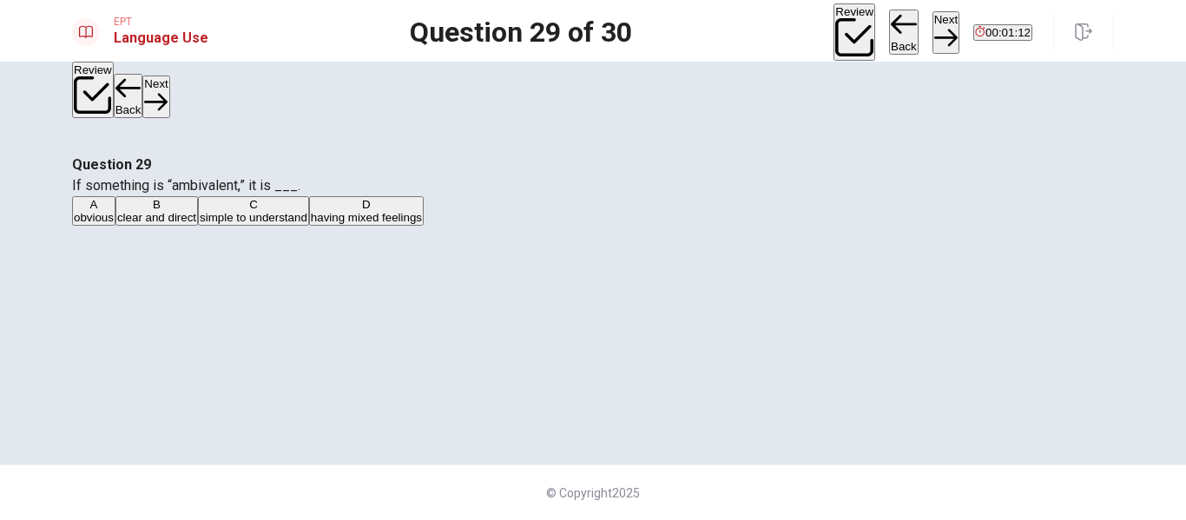
scroll to position [0, 0]
click at [307, 224] on span "simple to understand" at bounding box center [254, 217] width 108 height 13
click at [422, 224] on span "having mixed feelings" at bounding box center [366, 217] width 111 height 13
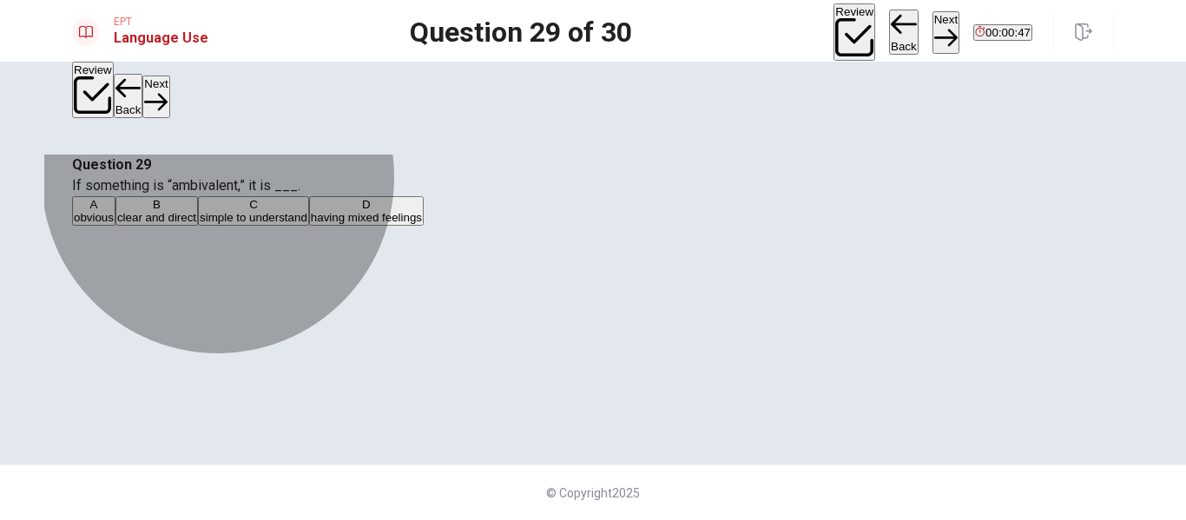
click at [309, 226] on button "C simple to understand" at bounding box center [253, 211] width 111 height 30
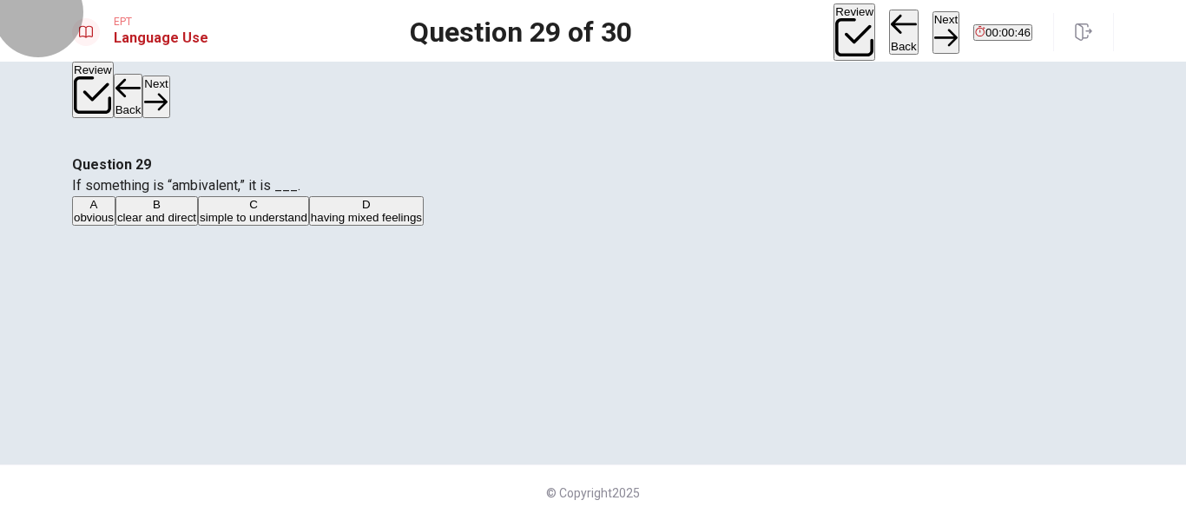
click at [933, 24] on button "Next" at bounding box center [946, 32] width 27 height 43
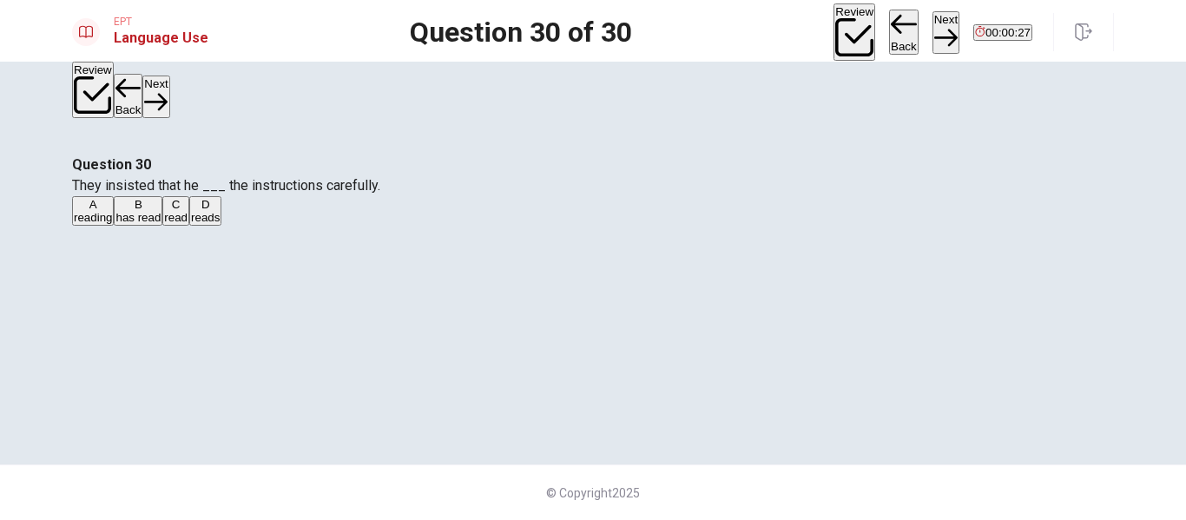
click at [162, 226] on button "B has read" at bounding box center [138, 211] width 49 height 30
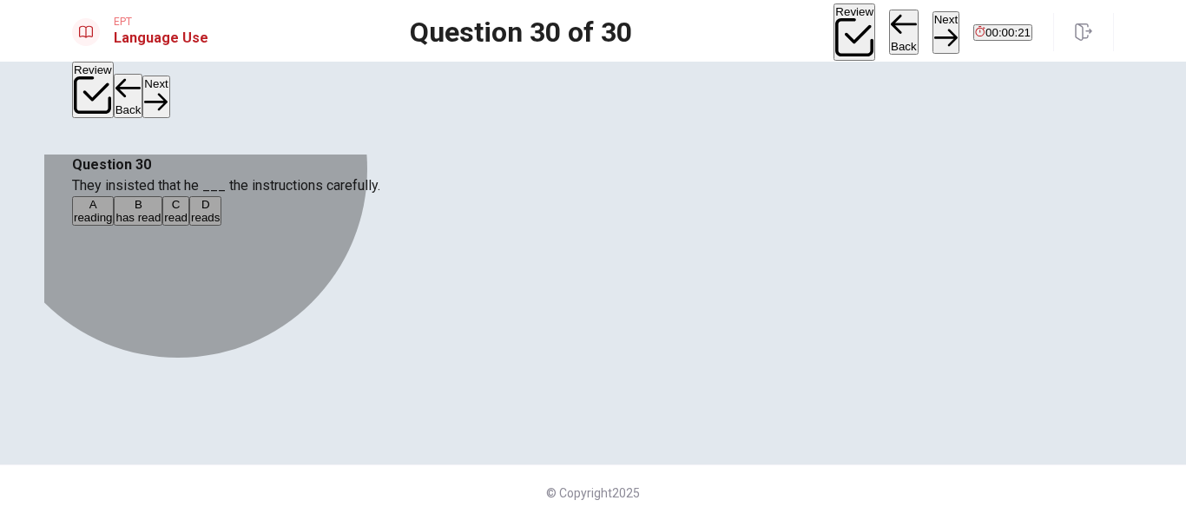
click at [221, 226] on button "D reads" at bounding box center [205, 211] width 32 height 30
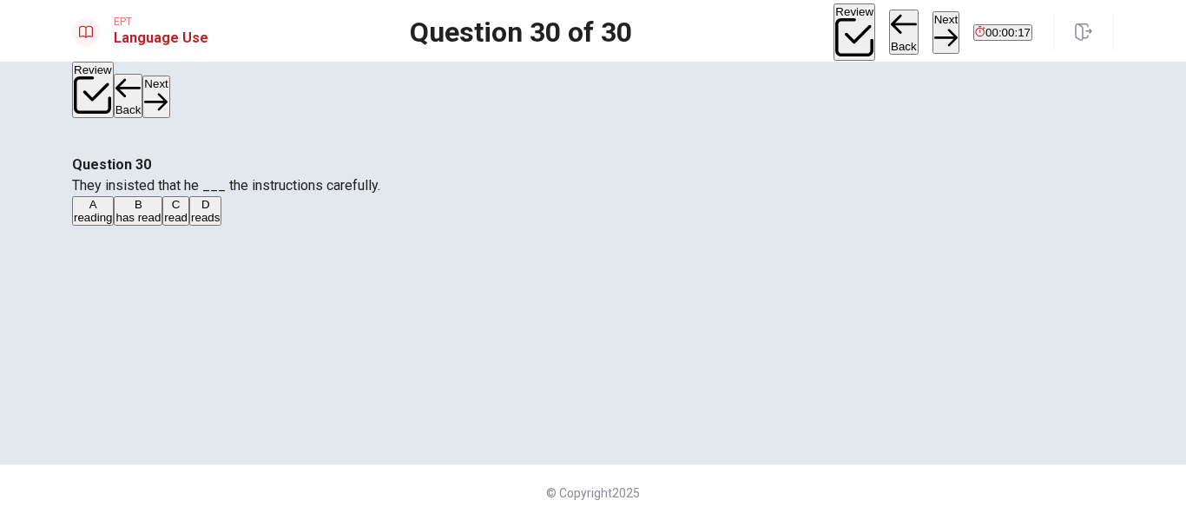
click at [933, 25] on button "Next" at bounding box center [946, 32] width 27 height 43
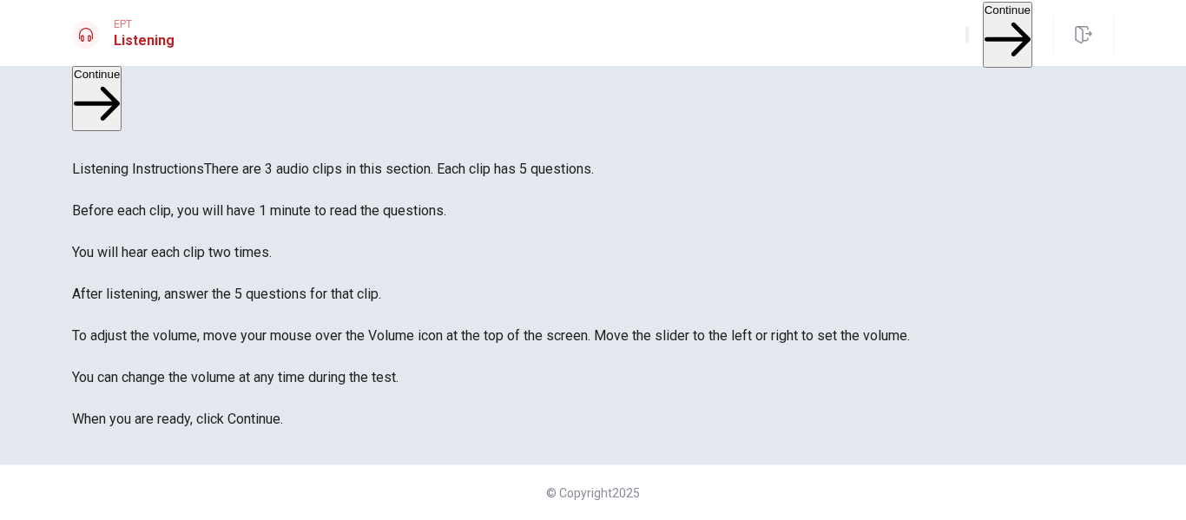
scroll to position [11, 0]
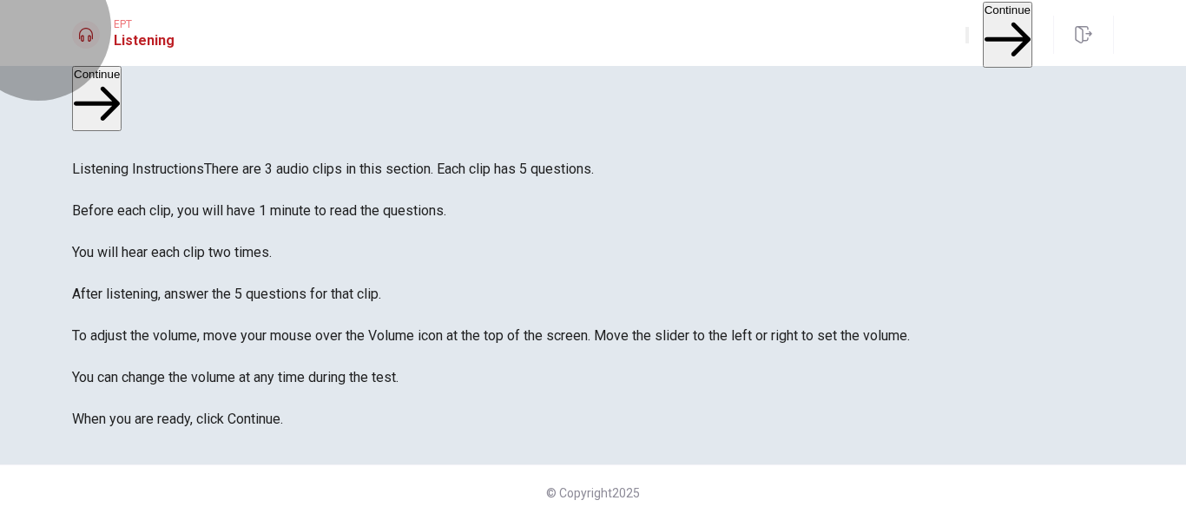
click at [983, 40] on button "Continue" at bounding box center [1008, 34] width 50 height 65
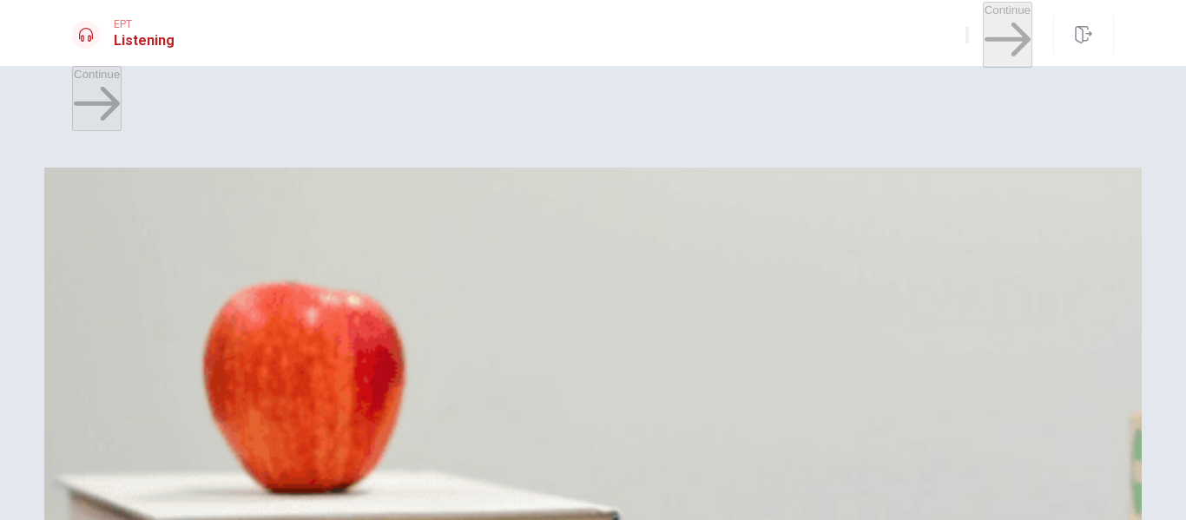
scroll to position [0, 0]
drag, startPoint x: 1175, startPoint y: 237, endPoint x: 1178, endPoint y: 260, distance: 22.7
click at [1177, 260] on div "Question 1 How does the woman feel about the advice? A She disagrees B She igno…" at bounding box center [593, 326] width 1186 height 387
click at [1113, 227] on div "Question 1 How does the woman feel about the advice? A She disagrees B She igno…" at bounding box center [593, 381] width 1098 height 427
click at [310, 258] on span "She is frustrated" at bounding box center [268, 251] width 84 height 13
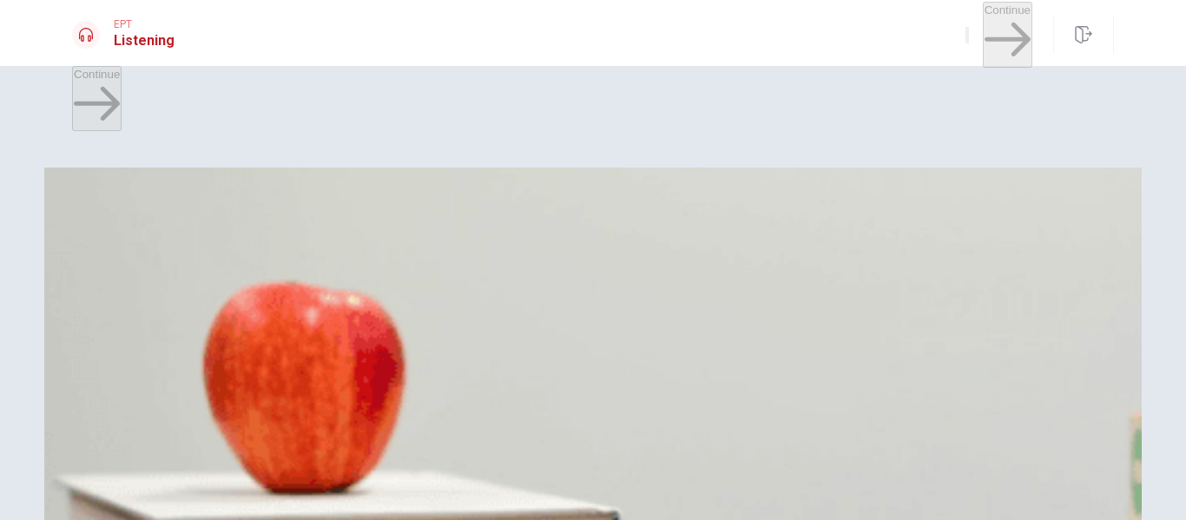
scroll to position [447, 0]
click at [90, 303] on button "A No" at bounding box center [81, 318] width 18 height 30
drag, startPoint x: 1100, startPoint y: 426, endPoint x: 1100, endPoint y: 479, distance: 52.1
click at [1100, 407] on div "Question 3 What does the man suggest she try first? A Replace the battery B Cal…" at bounding box center [593, 370] width 1042 height 73
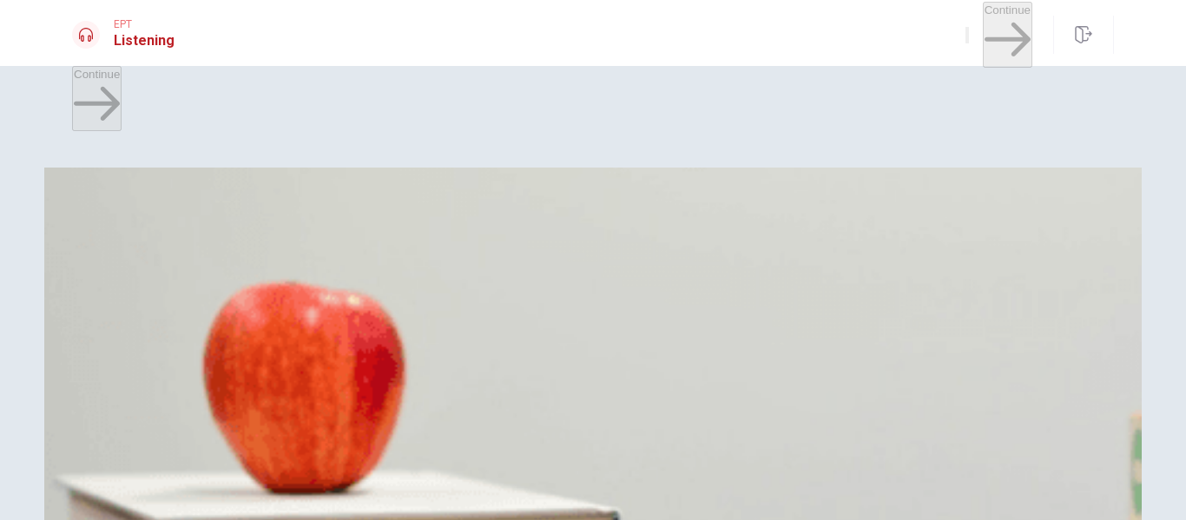
scroll to position [917, 0]
click at [375, 391] on span "Clear temporary files" at bounding box center [321, 397] width 107 height 13
click at [427, 464] on span "Restarting the computer" at bounding box center [365, 470] width 123 height 13
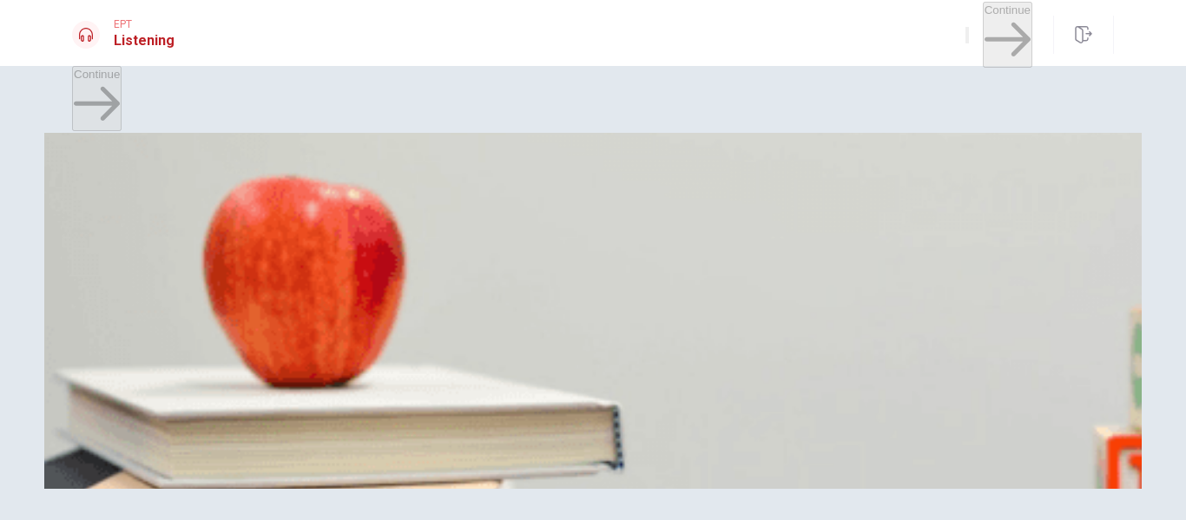
scroll to position [174, 0]
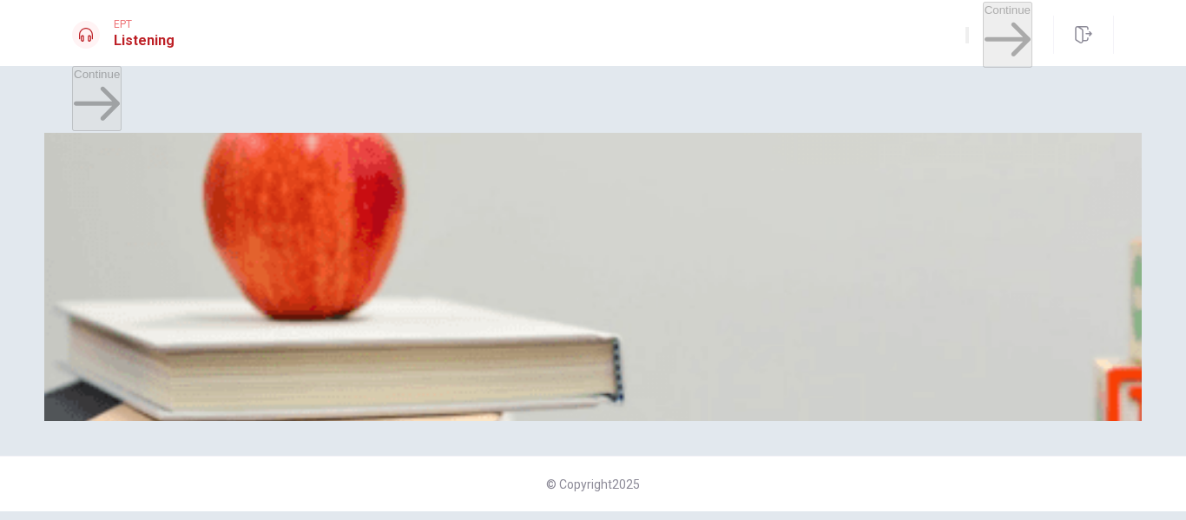
click at [183, 348] on button "A Her computer is slow" at bounding box center [127, 363] width 111 height 30
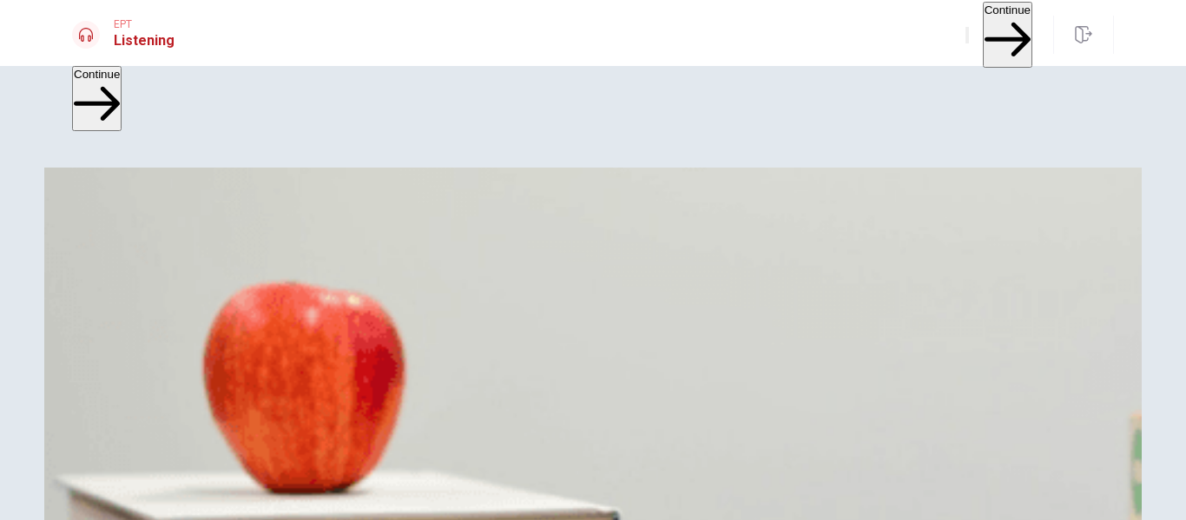
scroll to position [0, 0]
click at [410, 260] on button "D She finds it helpful" at bounding box center [361, 245] width 98 height 30
click at [1005, 37] on button "Continue" at bounding box center [1008, 34] width 50 height 65
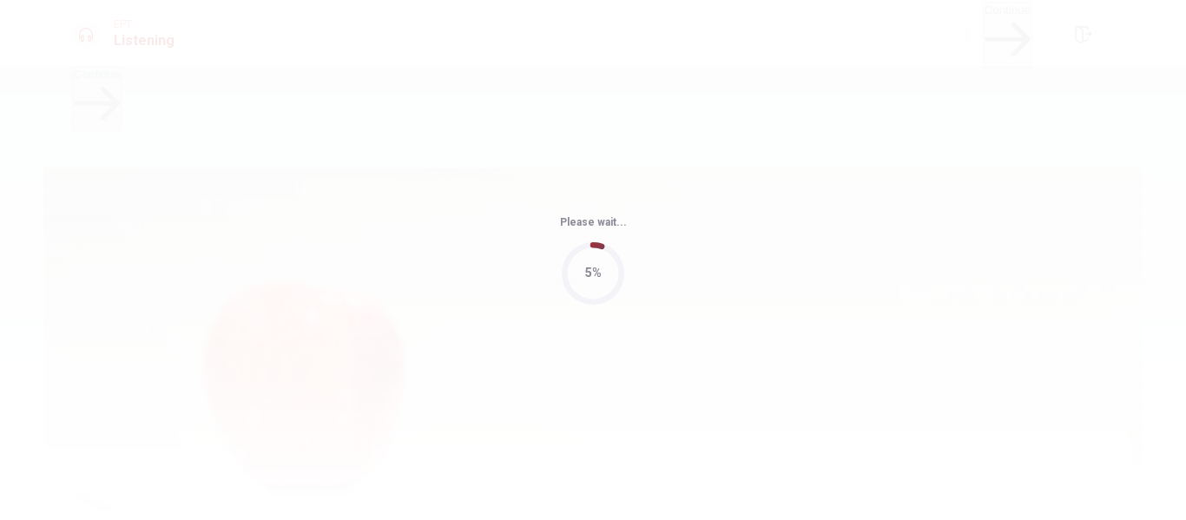
type input "86"
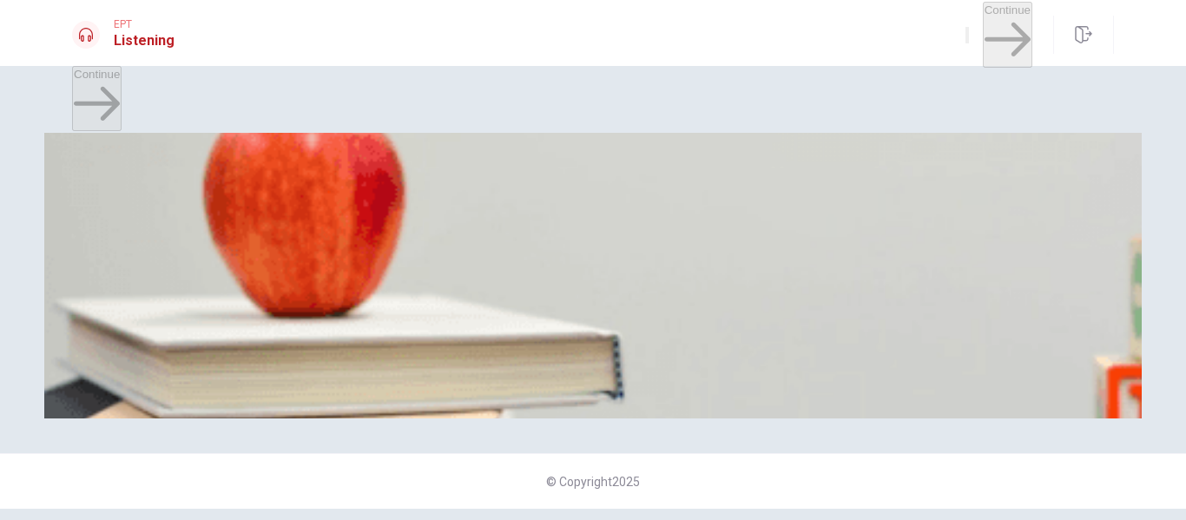
scroll to position [224, 0]
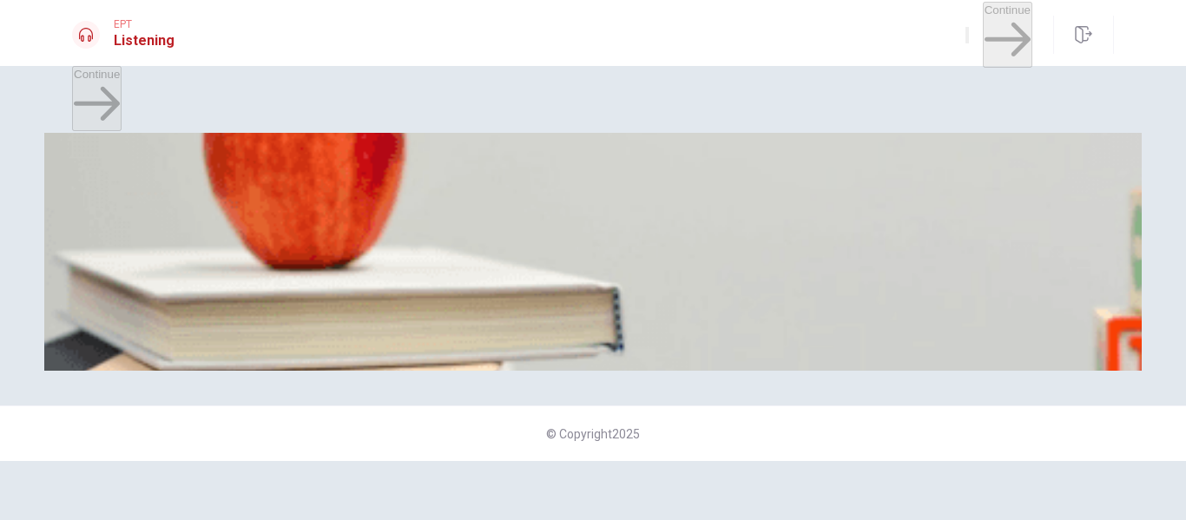
click at [1100, 329] on div "Question 10 How often does the woman go to the gym? A Twice a week B Only on we…" at bounding box center [593, 292] width 1042 height 73
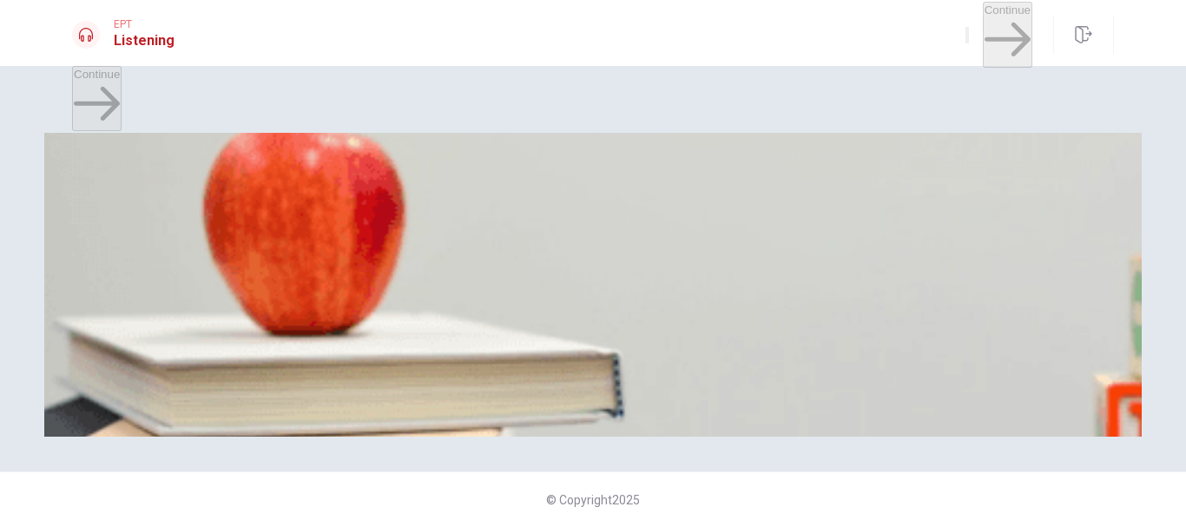
scroll to position [264, 0]
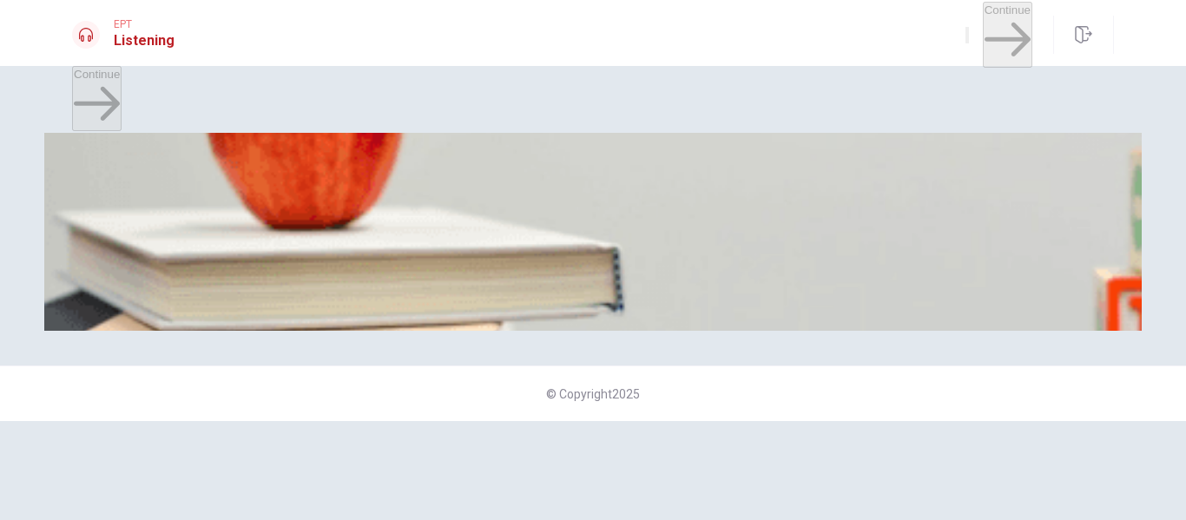
click at [401, 286] on span "Three times a week" at bounding box center [351, 279] width 101 height 13
click at [143, 142] on button "B Yoga" at bounding box center [129, 127] width 30 height 30
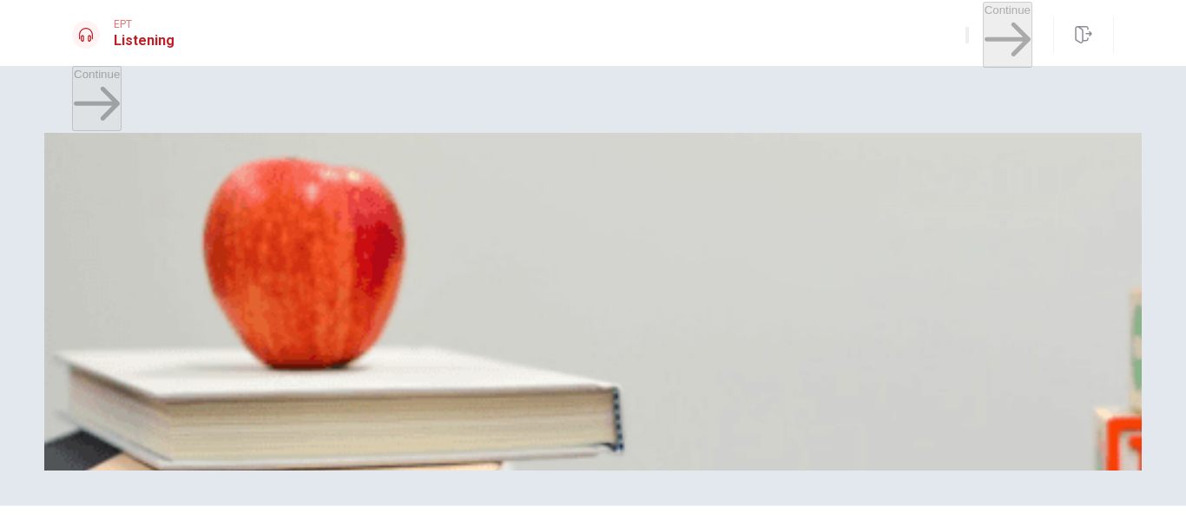
scroll to position [1216, 0]
click at [222, 325] on button "A It’s helping her energy levels" at bounding box center [147, 340] width 150 height 30
click at [276, 207] on span "Setting realistic goals" at bounding box center [221, 200] width 109 height 13
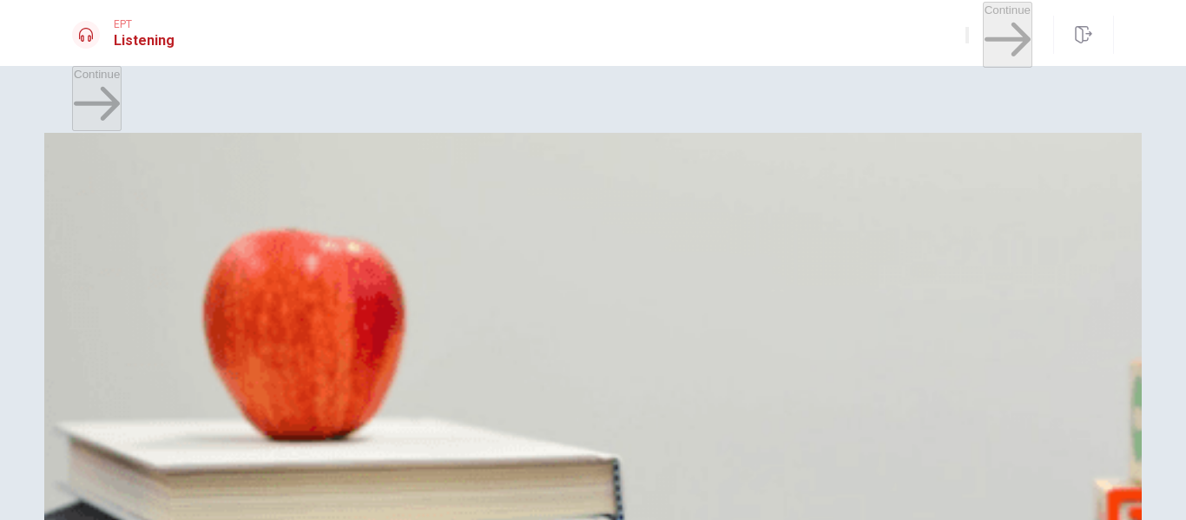
scroll to position [0, 0]
click at [294, 207] on button "B A beginner workout routine" at bounding box center [224, 192] width 142 height 30
click at [1110, 233] on div "Question 6 What does the man want advice on? A Weight training B A beginner wor…" at bounding box center [593, 328] width 1098 height 427
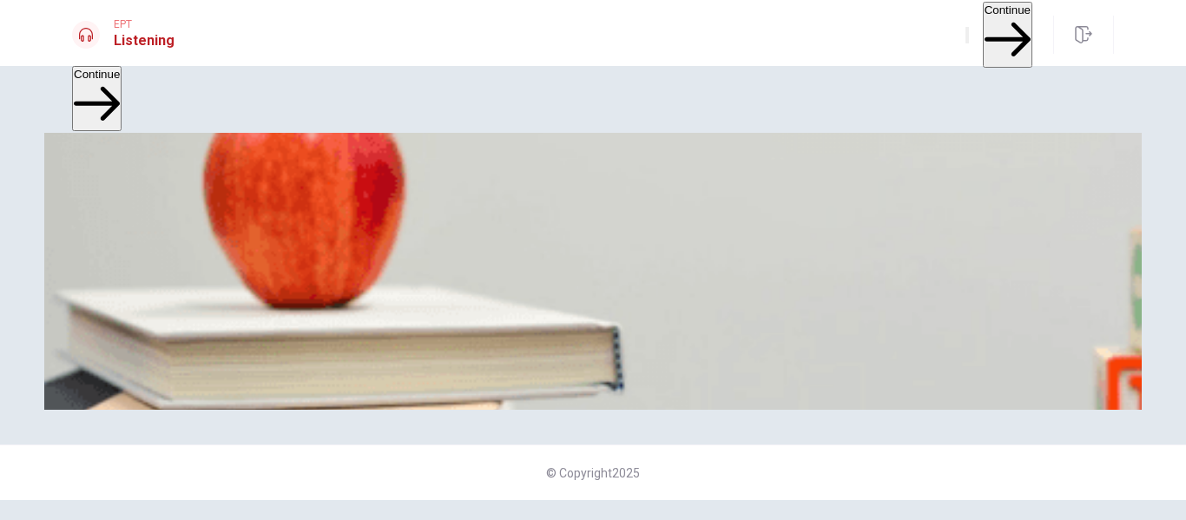
scroll to position [1620, 0]
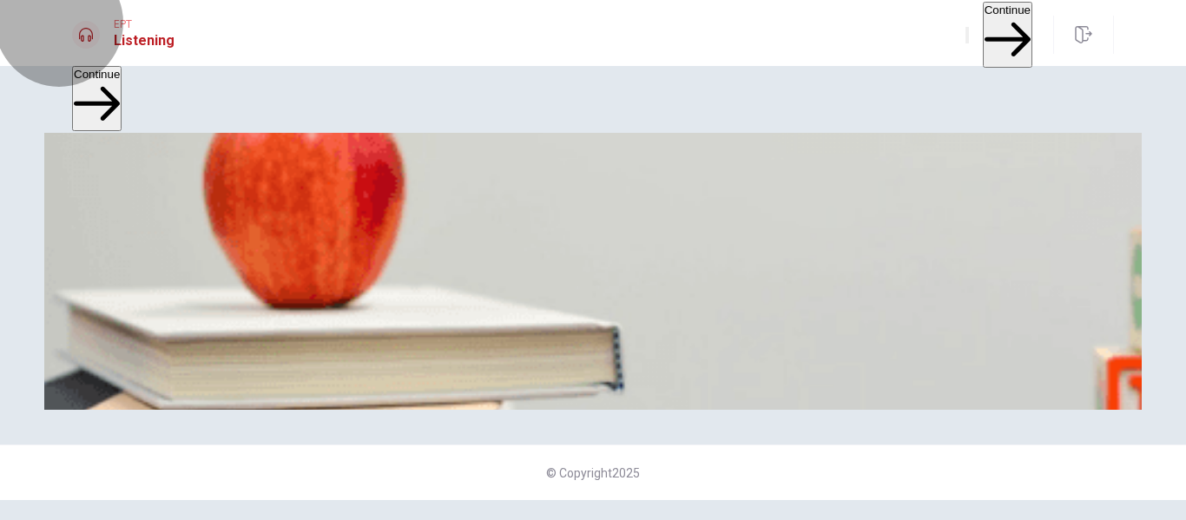
click at [988, 35] on button "Continue" at bounding box center [1008, 34] width 50 height 65
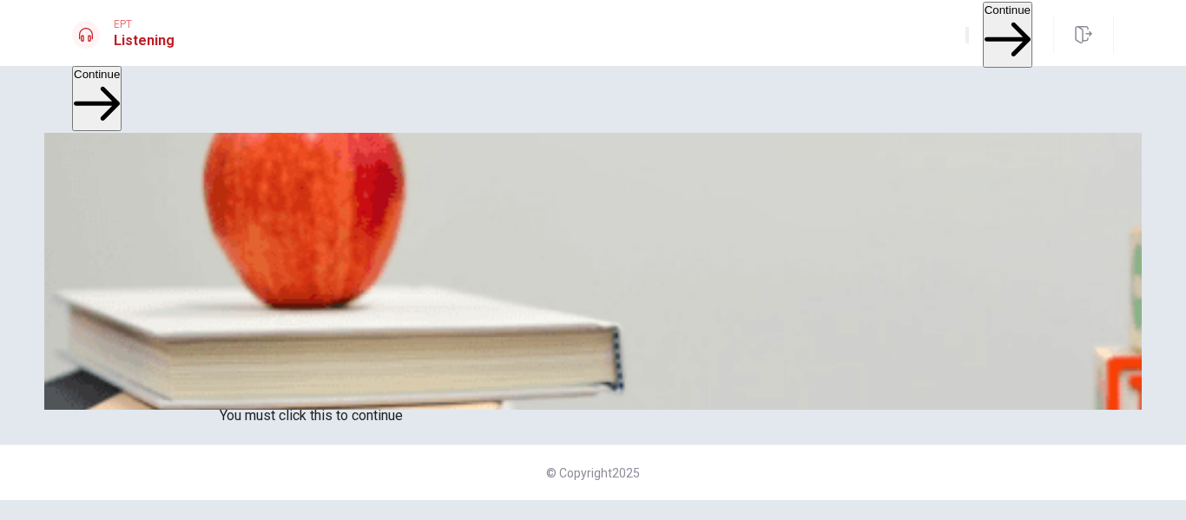
scroll to position [41, 0]
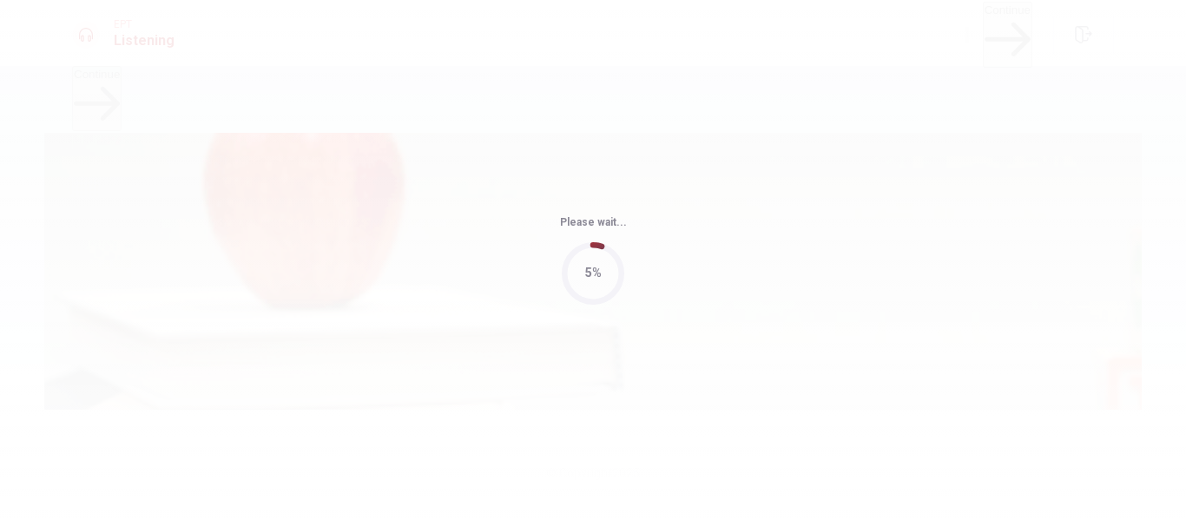
type input "70"
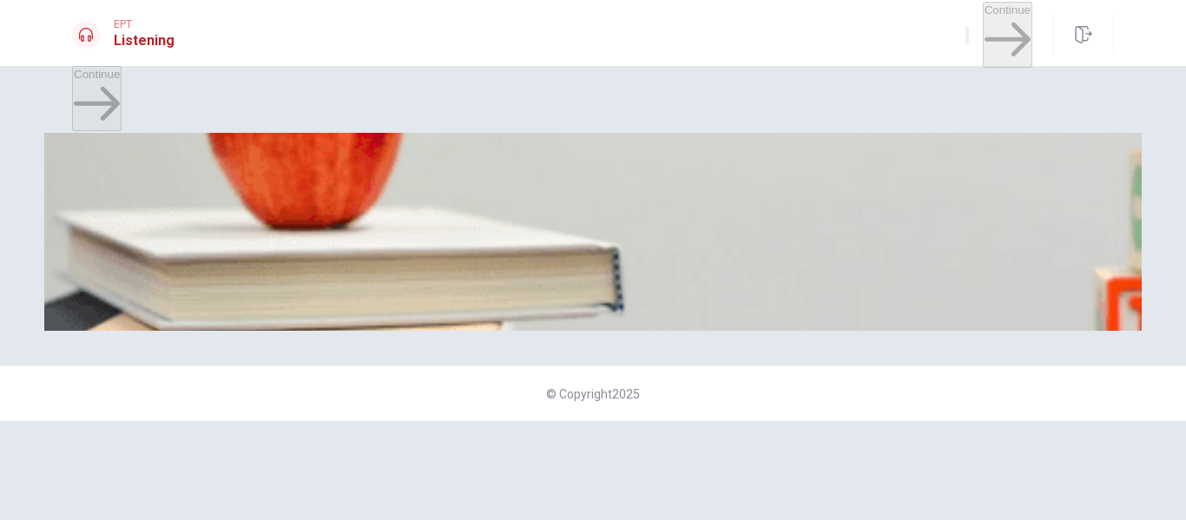
scroll to position [1620, 0]
click at [350, 273] on span "Unexpected questions" at bounding box center [292, 279] width 115 height 13
click at [170, 215] on button "A The STAR method" at bounding box center [121, 200] width 98 height 30
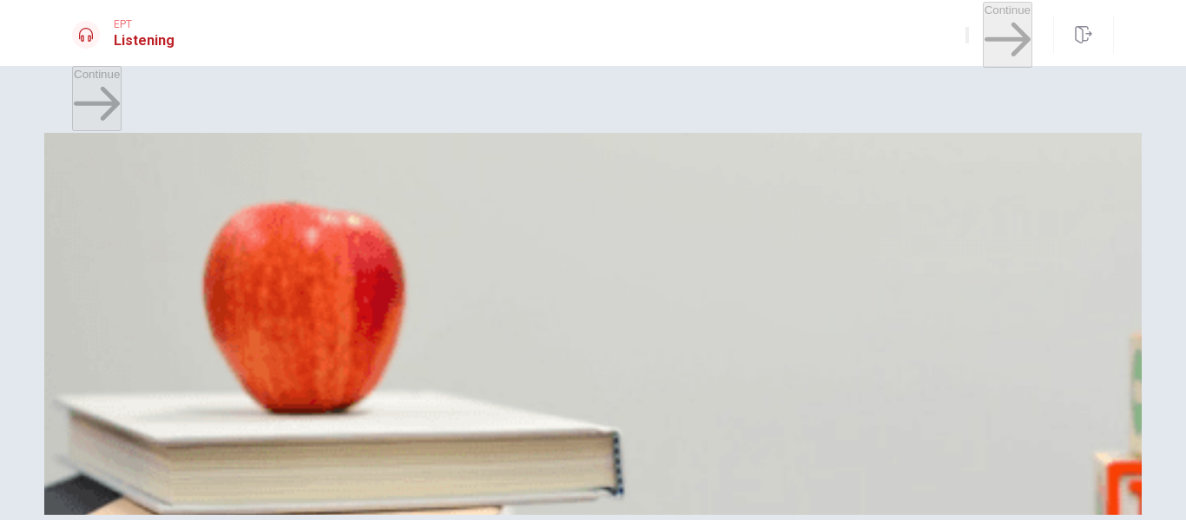
scroll to position [751, 0]
click at [481, 324] on span "Mention a real weakness and show improvement" at bounding box center [355, 317] width 251 height 13
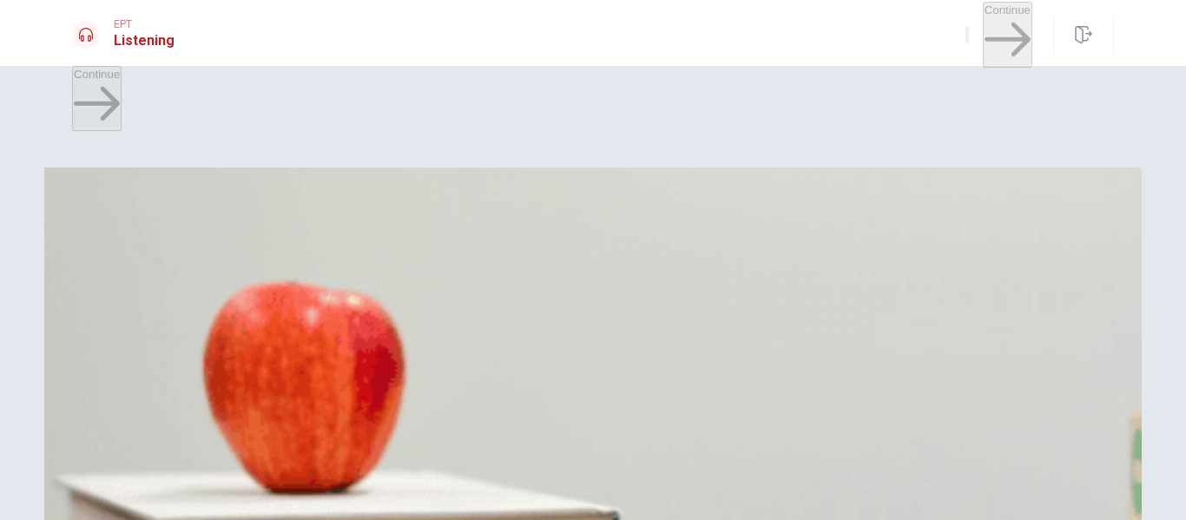
scroll to position [404, 0]
click at [260, 303] on button "A Researched the company’s projects" at bounding box center [166, 318] width 188 height 30
click at [307, 241] on button "B A grey three-piece suit" at bounding box center [247, 245] width 119 height 30
click at [366, 260] on button "C A navy suit" at bounding box center [336, 245] width 59 height 30
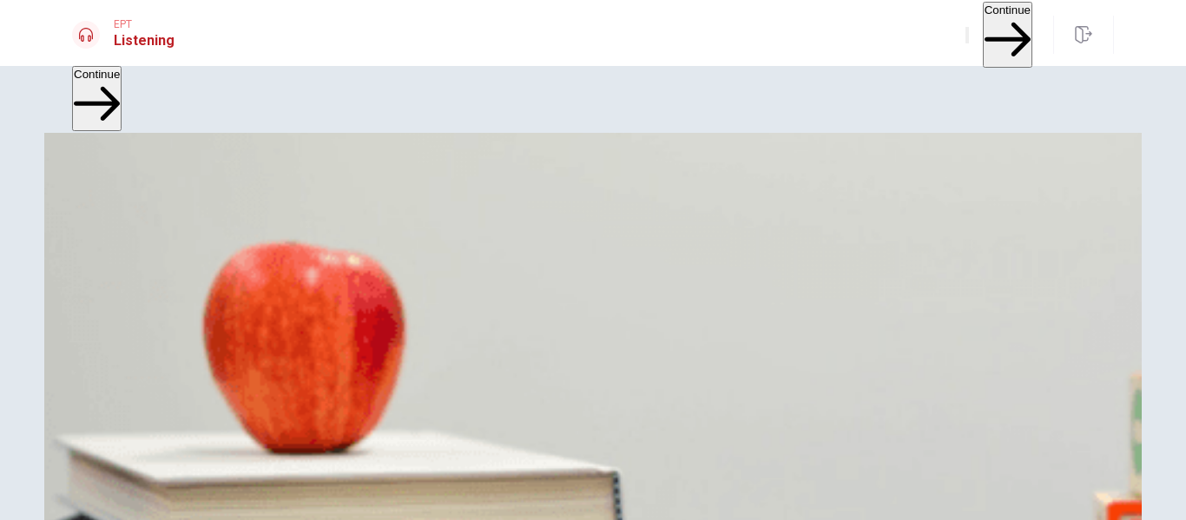
scroll to position [0, 0]
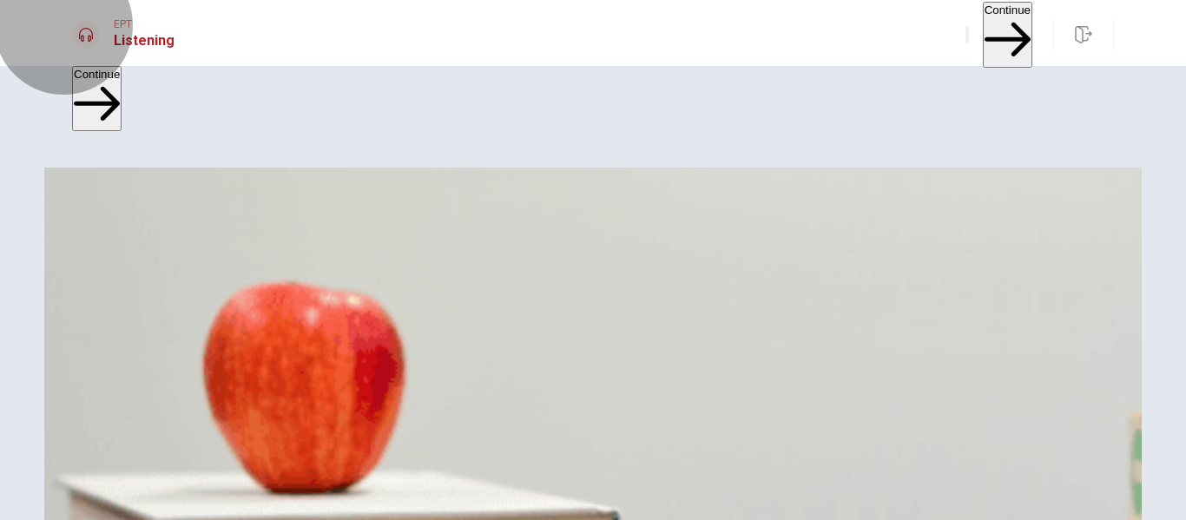
click at [992, 37] on button "Continue" at bounding box center [1008, 34] width 50 height 65
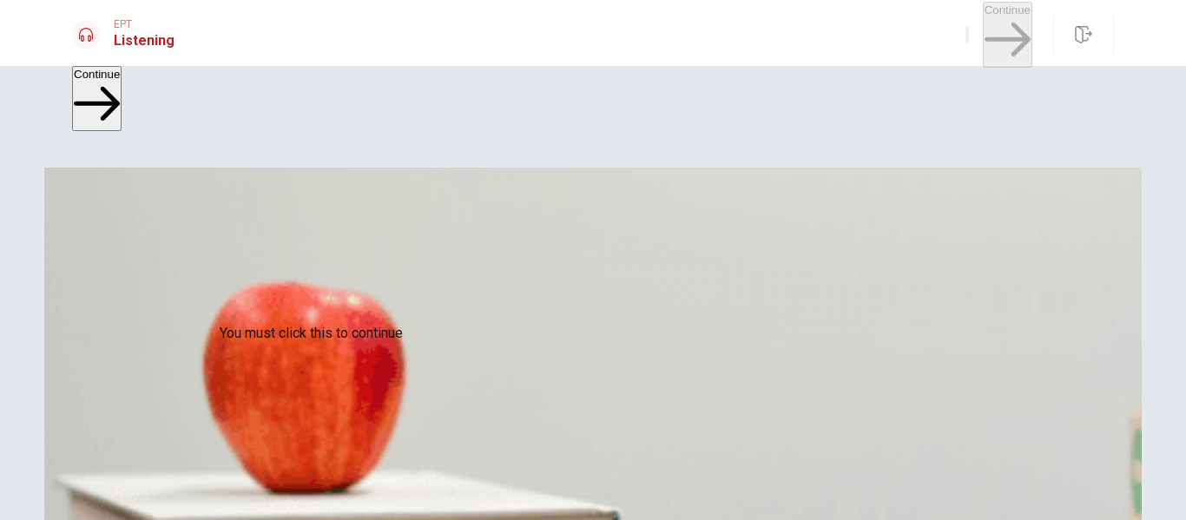
scroll to position [128, 0]
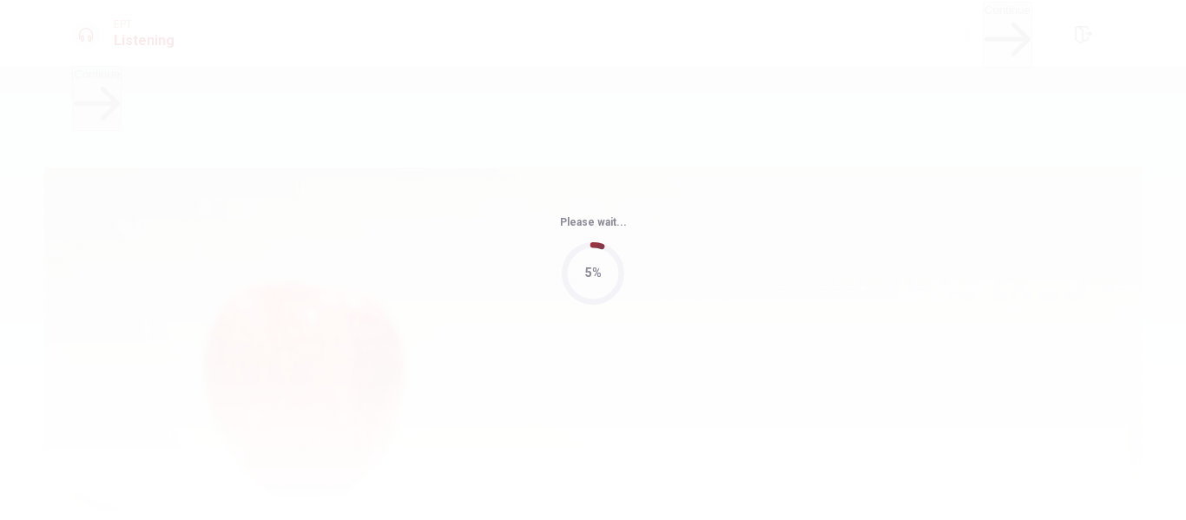
type input "67"
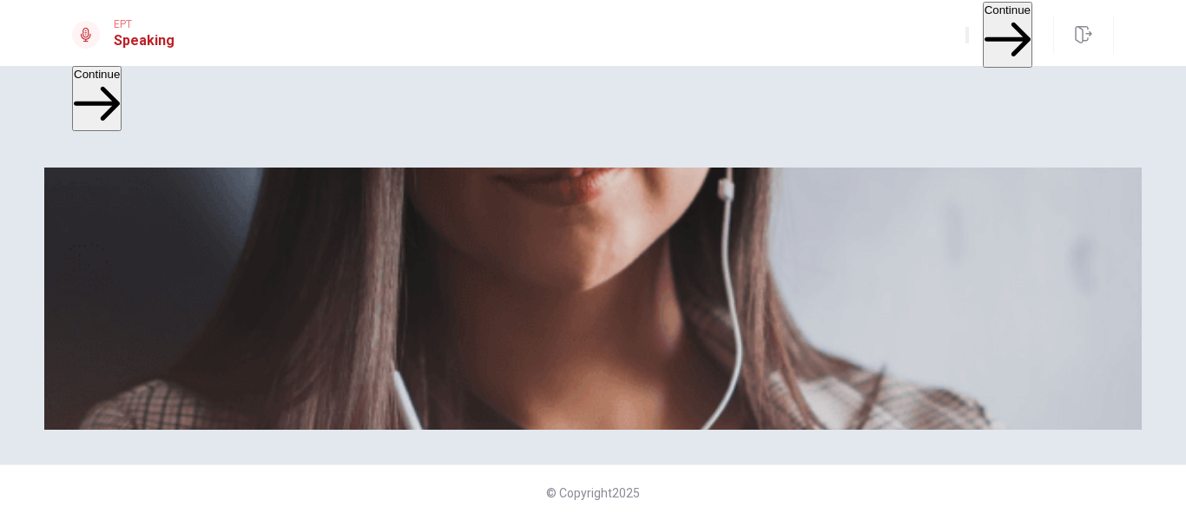
scroll to position [244, 0]
click at [997, 36] on button "Continue" at bounding box center [1008, 34] width 50 height 65
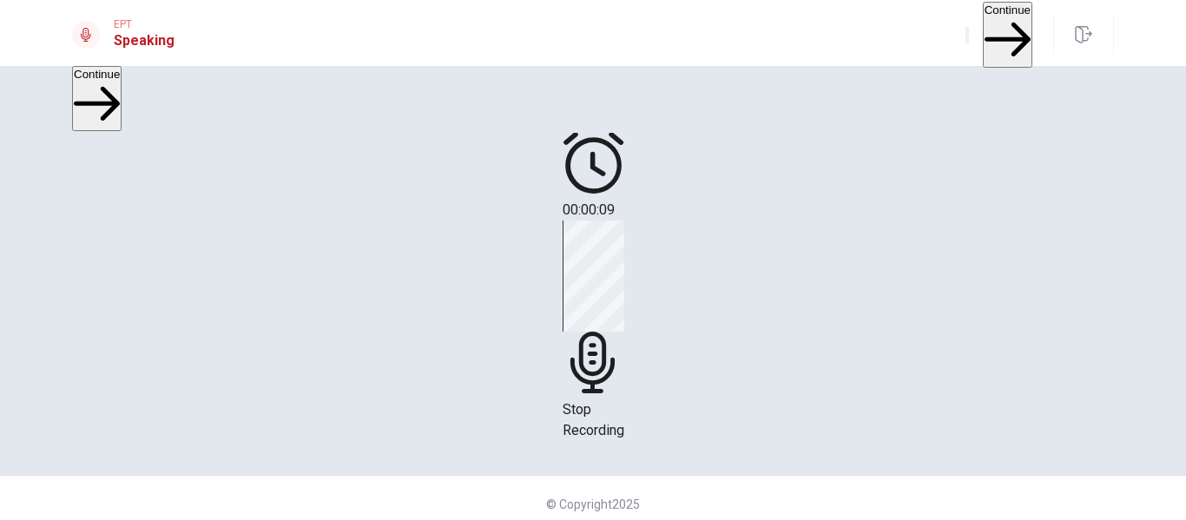
click at [624, 233] on div "Stop Recording" at bounding box center [594, 331] width 62 height 221
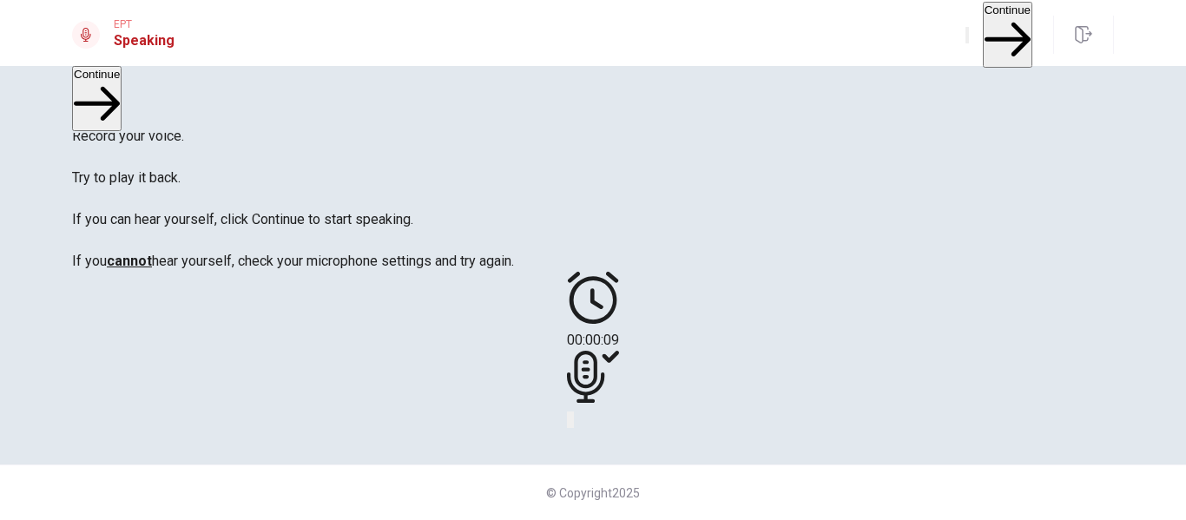
click at [591, 424] on icon "Play Audio" at bounding box center [582, 434] width 17 height 21
click at [988, 33] on button "Continue" at bounding box center [1008, 34] width 50 height 65
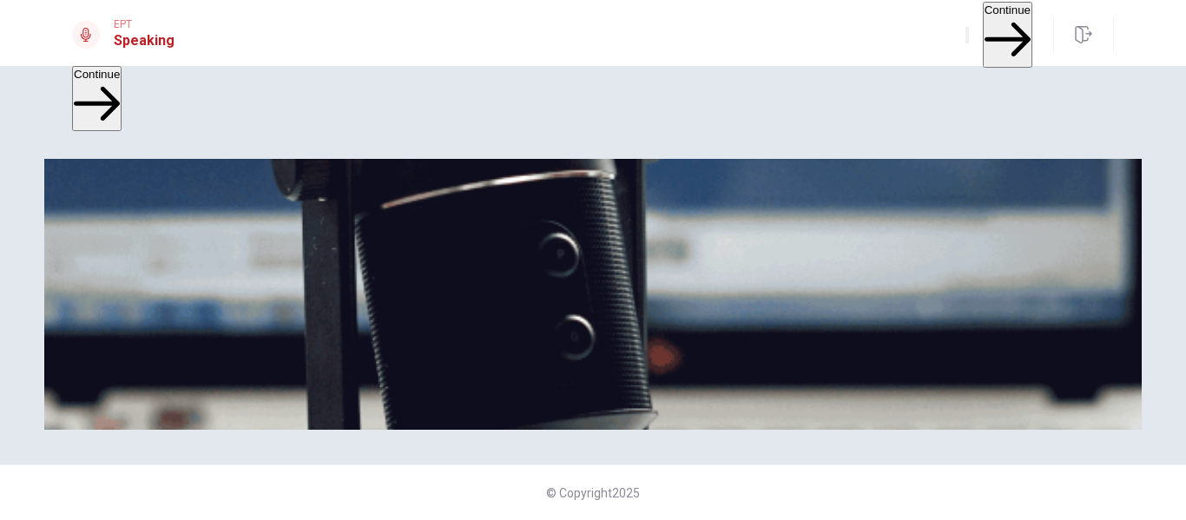
scroll to position [157, 0]
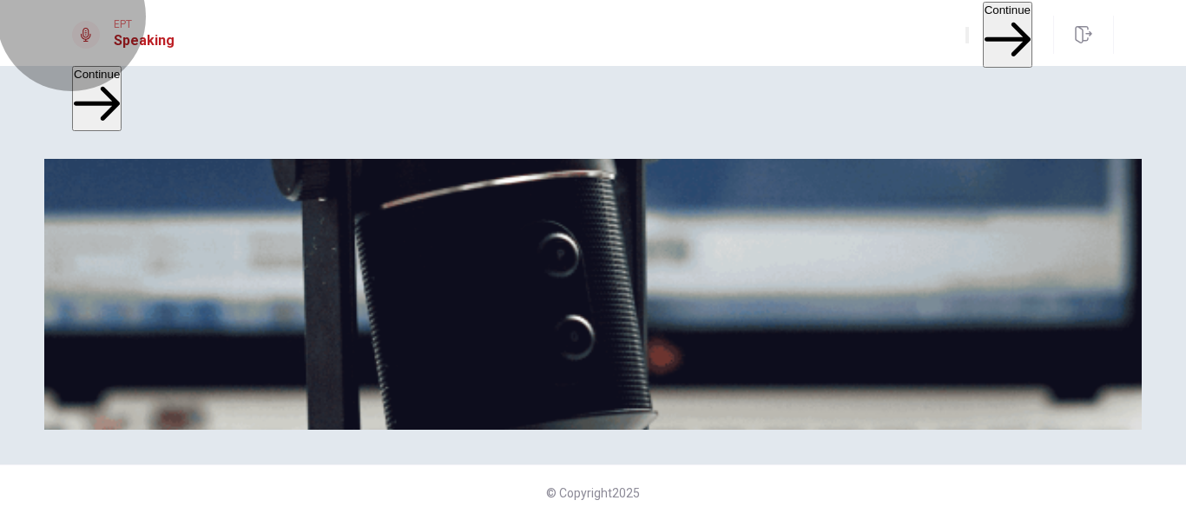
click at [1000, 29] on button "Continue" at bounding box center [1008, 34] width 50 height 65
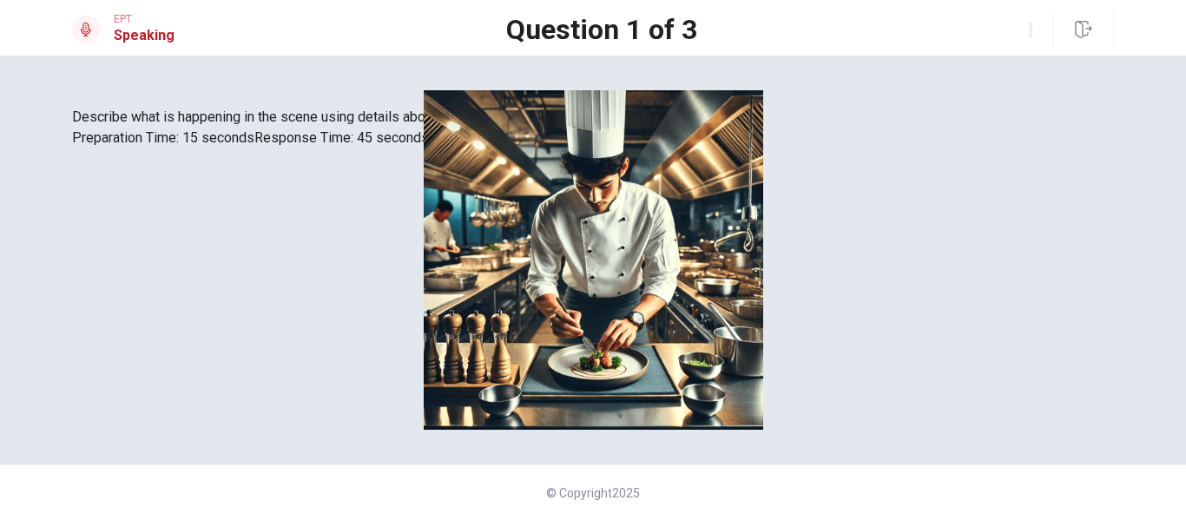
scroll to position [155, 0]
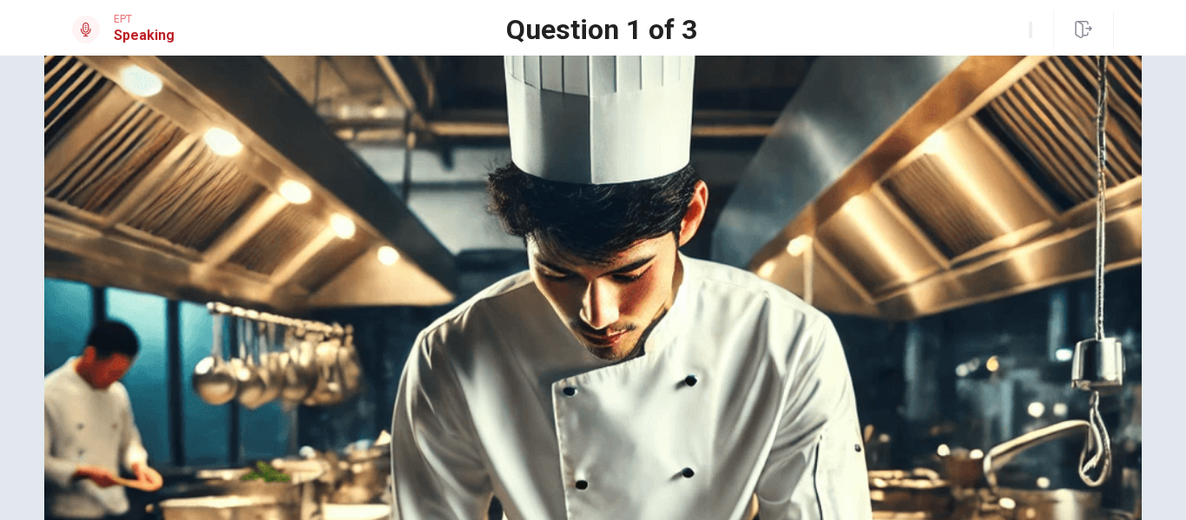
click at [453, 261] on img at bounding box center [593, 513] width 1098 height 1155
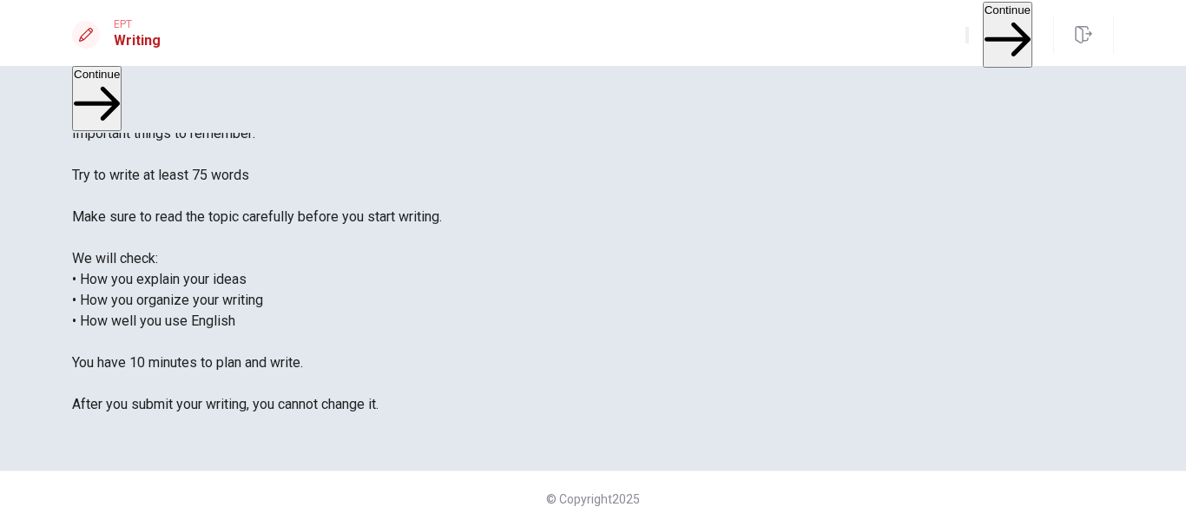
scroll to position [87, 0]
click at [1008, 39] on button "Continue" at bounding box center [1008, 34] width 50 height 65
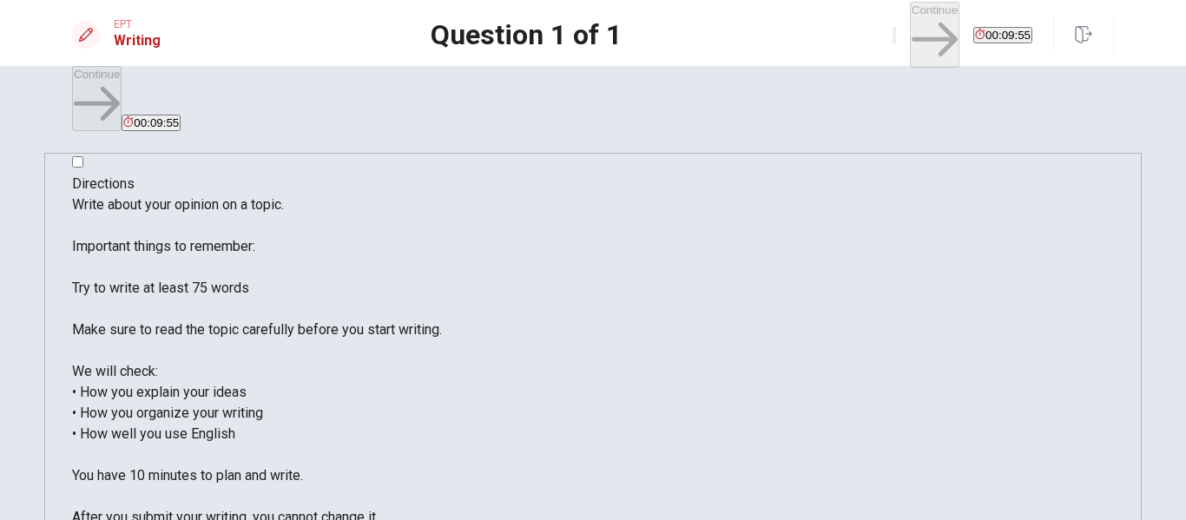
scroll to position [0, 0]
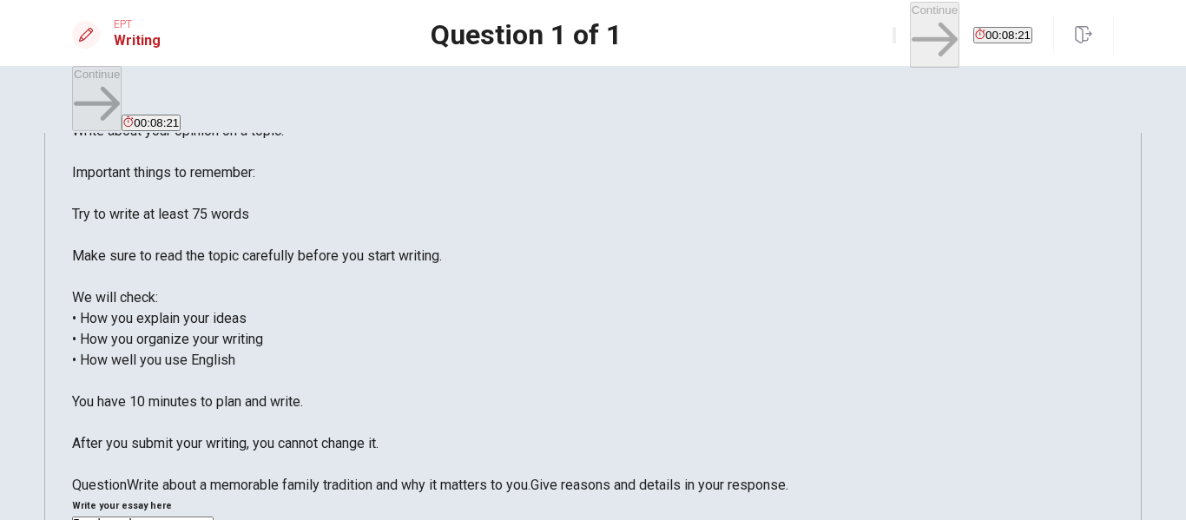
scroll to position [87, 0]
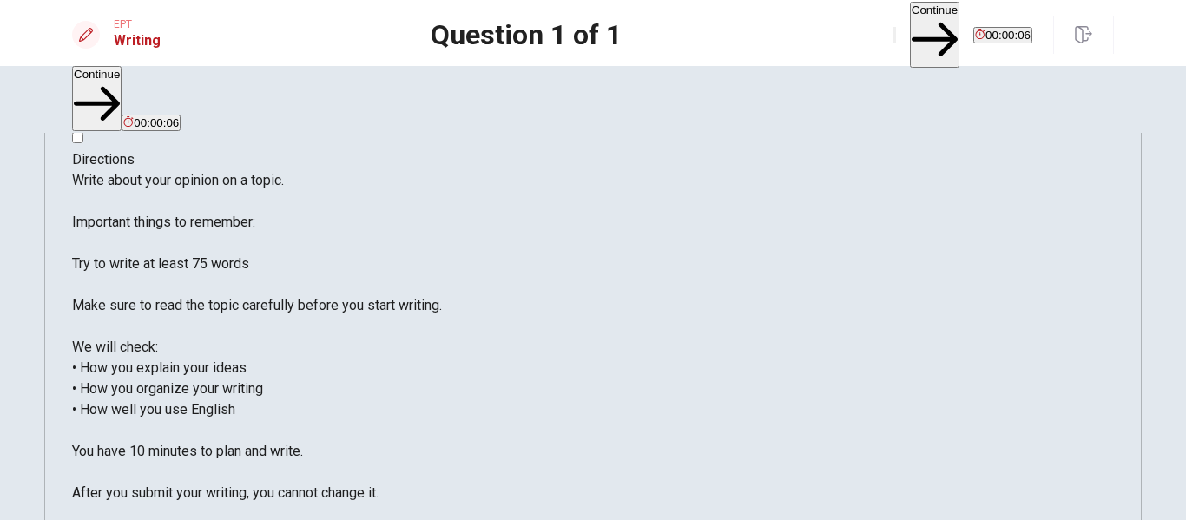
scroll to position [0, 0]
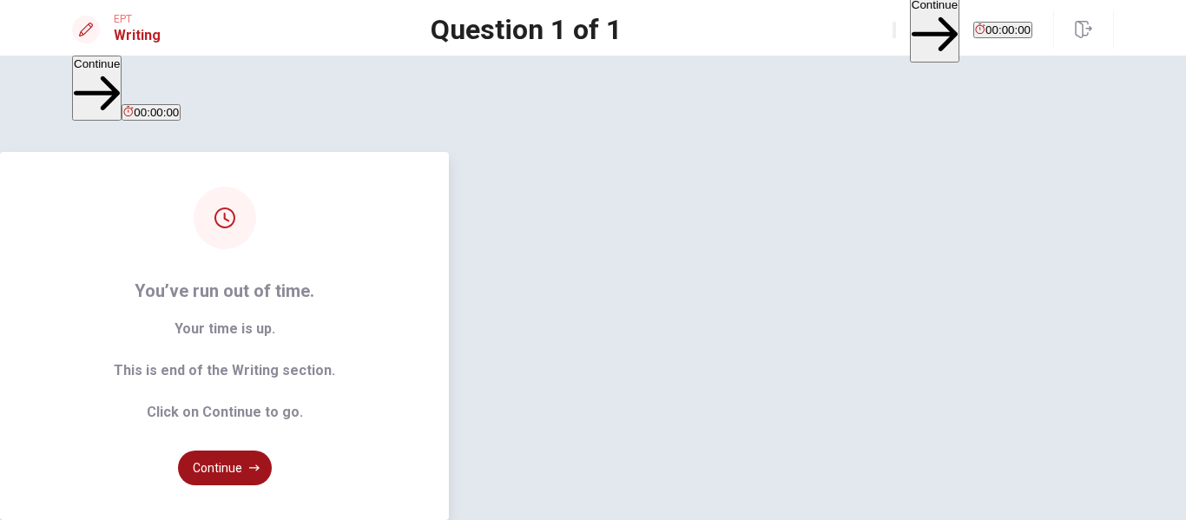
type textarea "In december, ussually we, as a family, meet in my home to celebrates the candle…"
click at [272, 451] on button "Continue" at bounding box center [225, 468] width 94 height 35
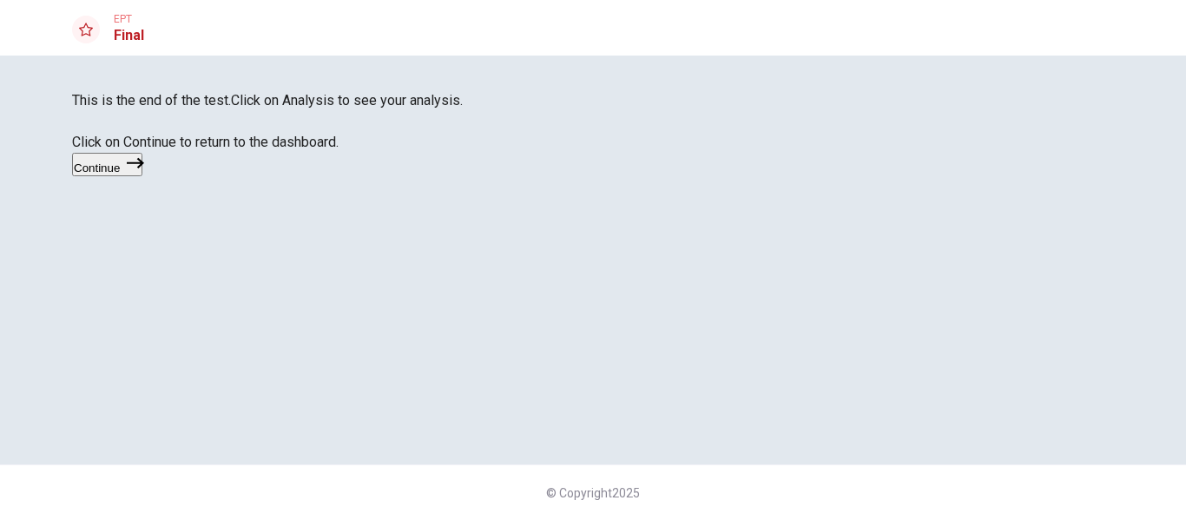
click at [142, 176] on button "Continue" at bounding box center [107, 164] width 70 height 23
